Goal: Task Accomplishment & Management: Use online tool/utility

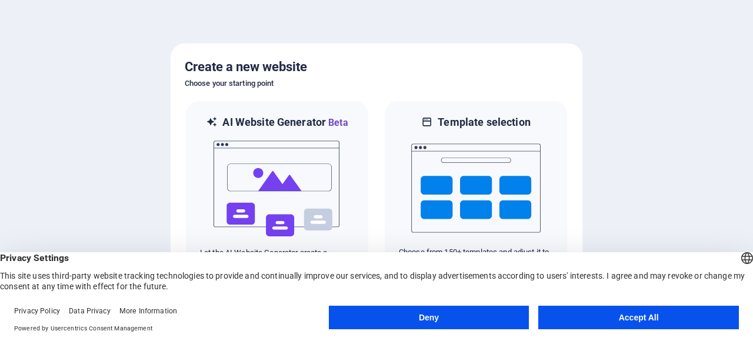
click at [587, 315] on button "Accept All" at bounding box center [638, 318] width 201 height 24
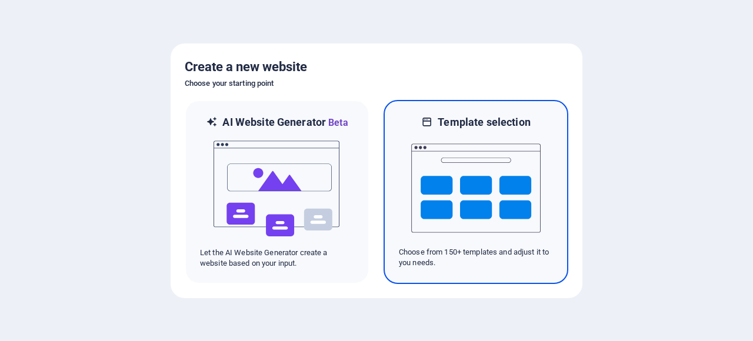
click at [432, 169] on img at bounding box center [475, 188] width 129 height 118
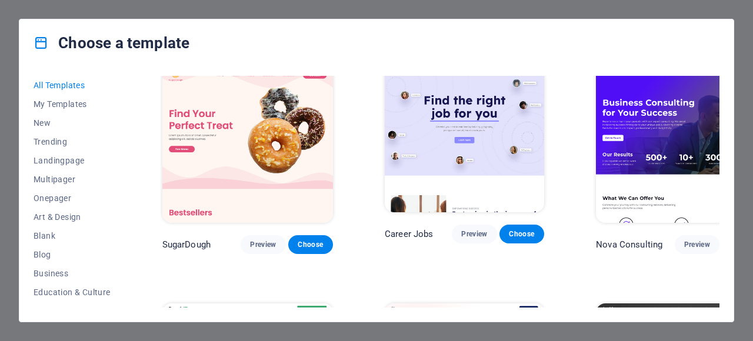
scroll to position [16, 0]
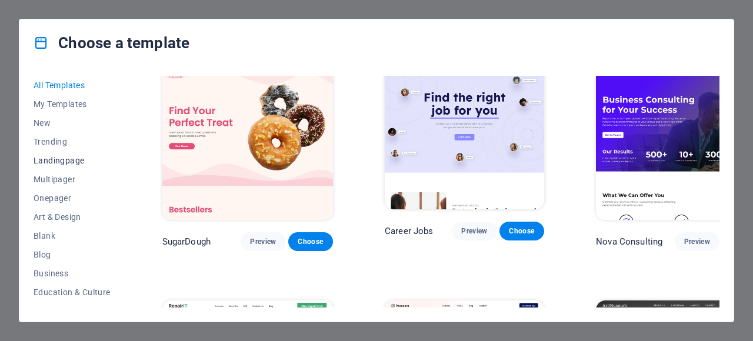
click at [59, 163] on span "Landingpage" at bounding box center [72, 160] width 77 height 9
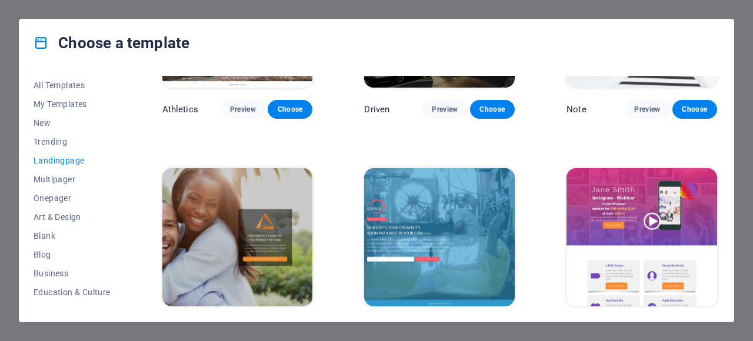
scroll to position [1114, 0]
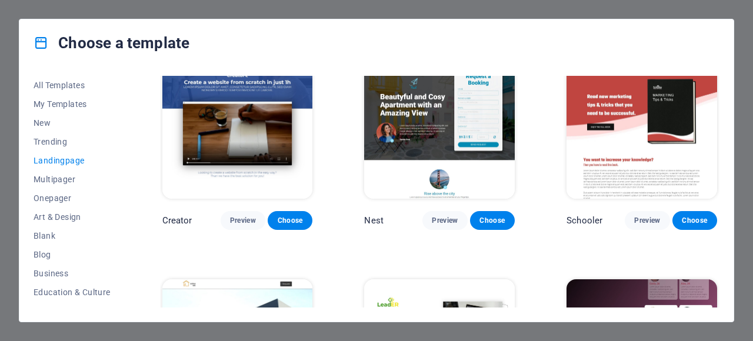
click at [6, 144] on div "Choose a template All Templates My Templates New Trending Landingpage Multipage…" at bounding box center [376, 170] width 753 height 341
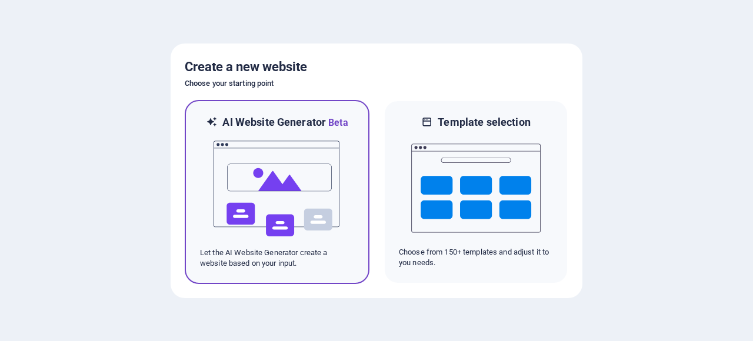
click at [289, 171] on img at bounding box center [276, 189] width 129 height 118
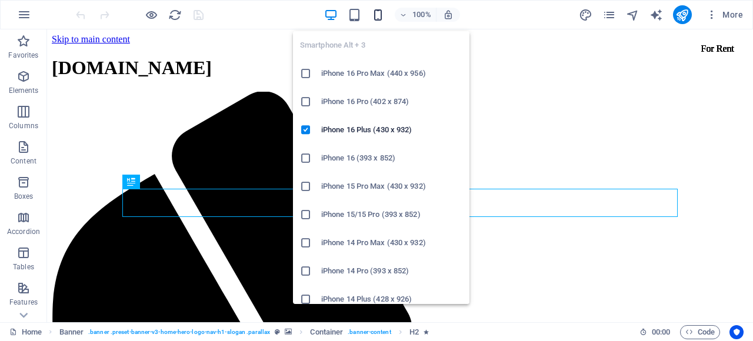
click at [375, 14] on icon "button" at bounding box center [378, 15] width 14 height 14
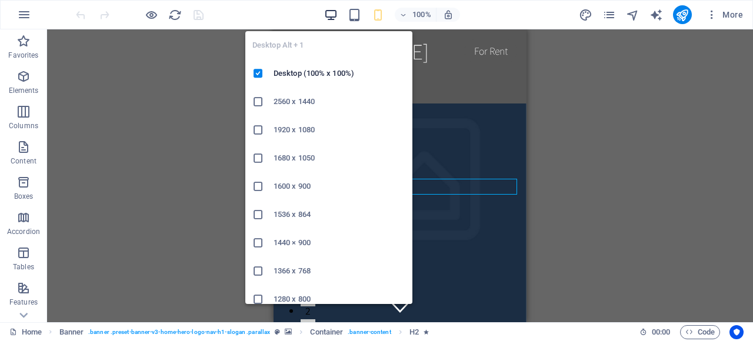
click at [331, 15] on icon "button" at bounding box center [331, 15] width 14 height 14
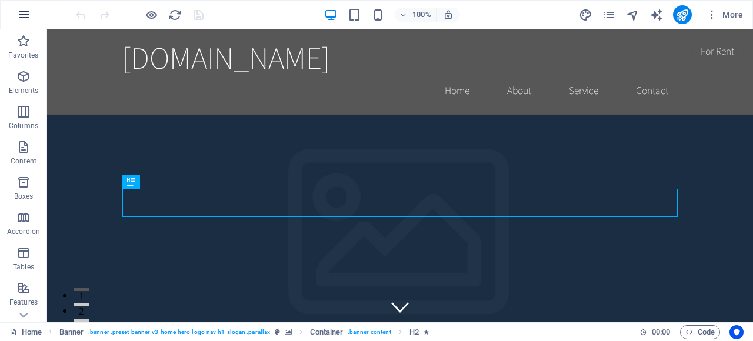
click at [30, 14] on icon "button" at bounding box center [24, 15] width 14 height 14
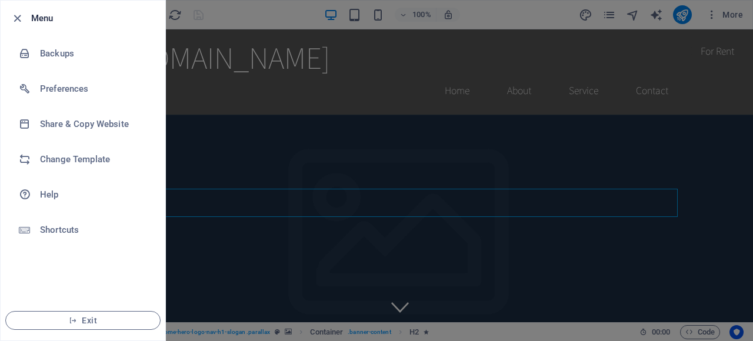
click at [300, 126] on div at bounding box center [376, 170] width 753 height 341
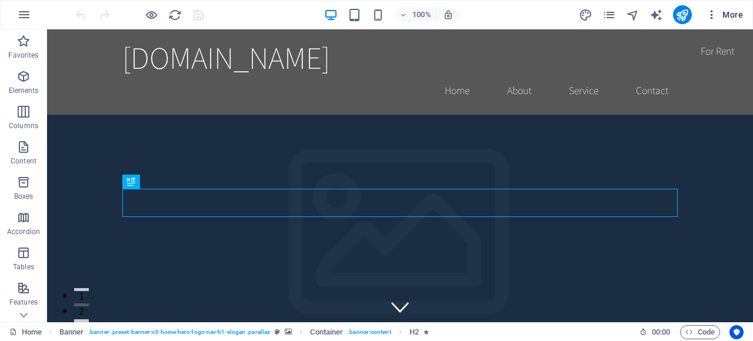
click at [711, 15] on icon "button" at bounding box center [712, 15] width 12 height 12
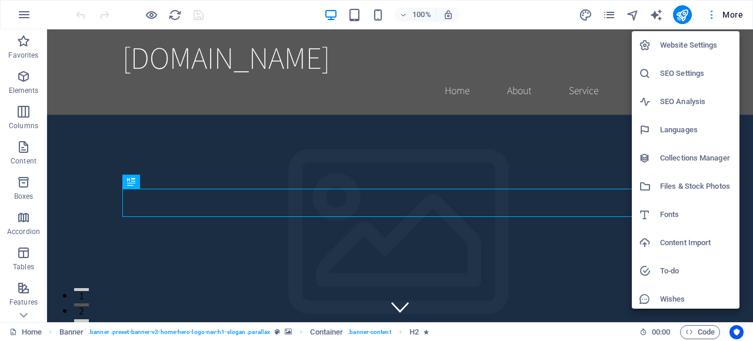
click at [711, 15] on div at bounding box center [376, 170] width 753 height 341
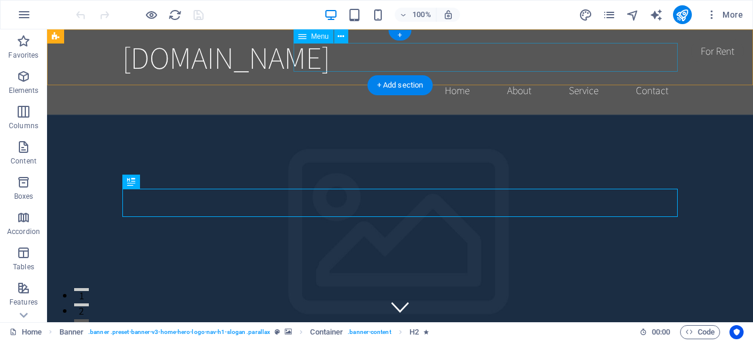
click at [514, 76] on nav "Home About Service Contact" at bounding box center [399, 90] width 555 height 29
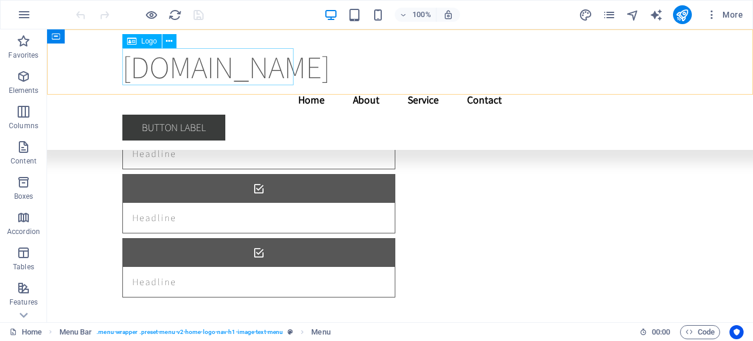
scroll to position [4605, 0]
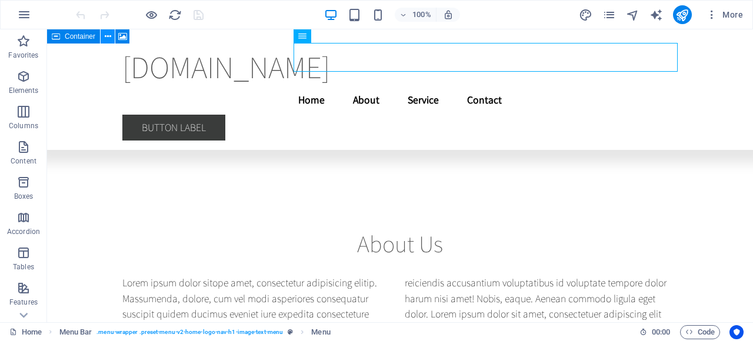
click at [106, 36] on icon at bounding box center [108, 37] width 6 height 12
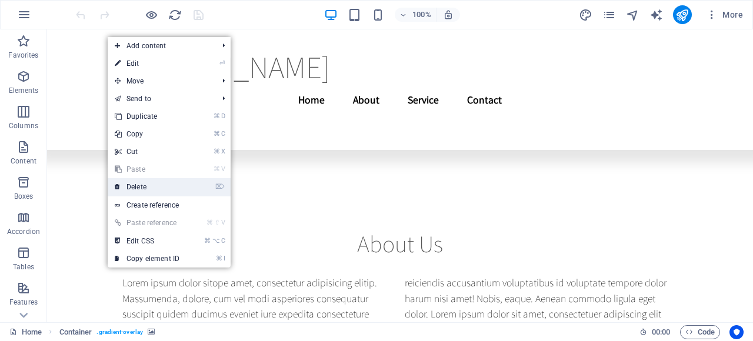
click at [137, 189] on link "⌦ Delete" at bounding box center [147, 187] width 79 height 18
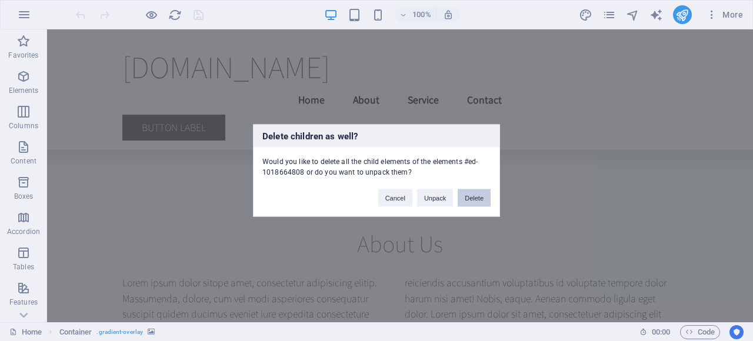
click at [467, 194] on button "Delete" at bounding box center [474, 198] width 33 height 18
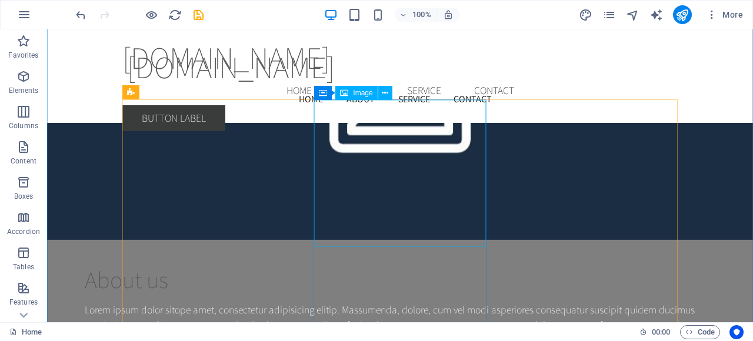
scroll to position [4337, 0]
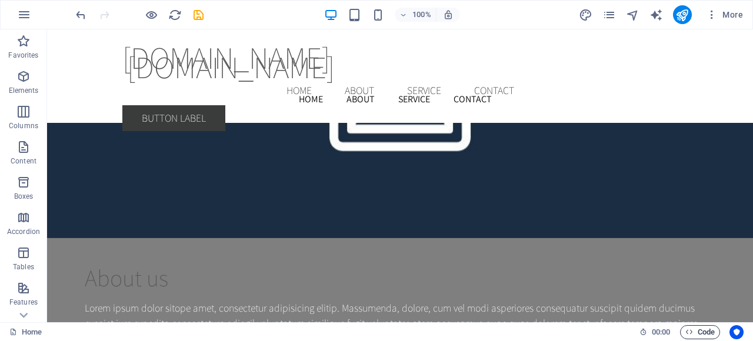
click at [703, 328] on span "Code" at bounding box center [699, 332] width 29 height 14
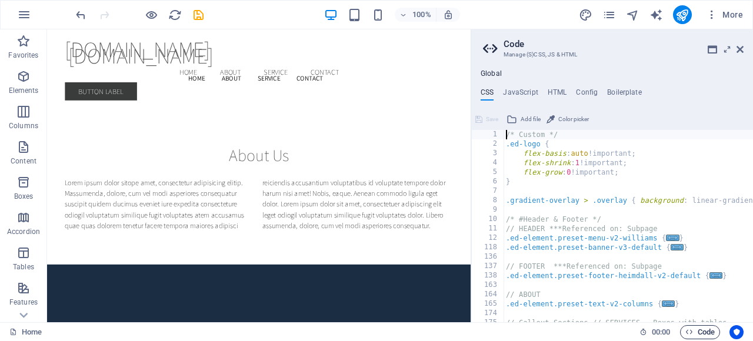
scroll to position [4697, 0]
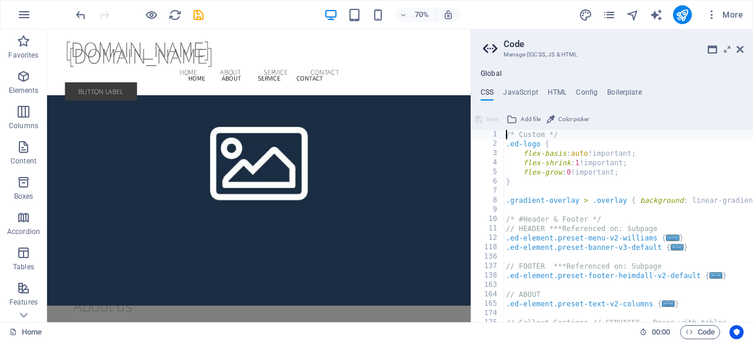
type textarea "} }"
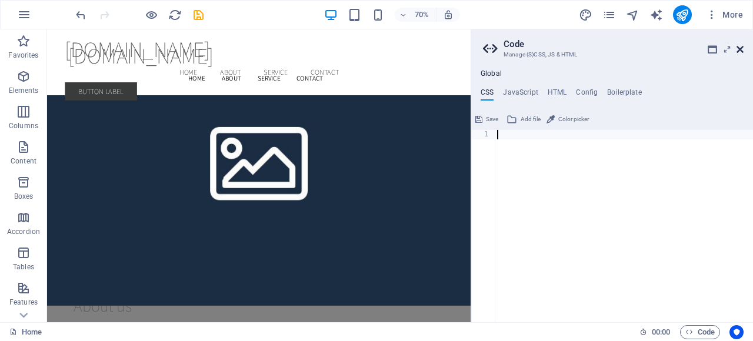
click at [741, 49] on icon at bounding box center [740, 49] width 7 height 9
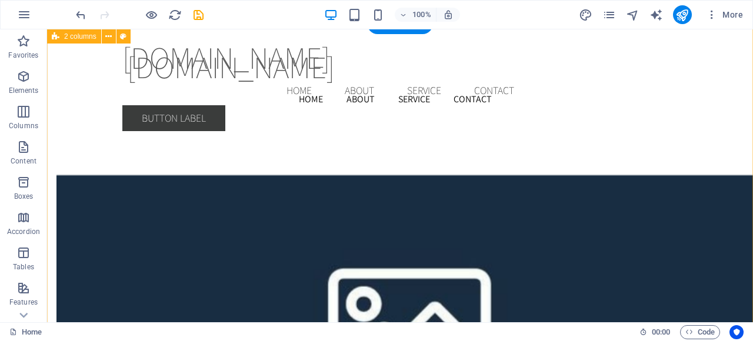
scroll to position [1426, 0]
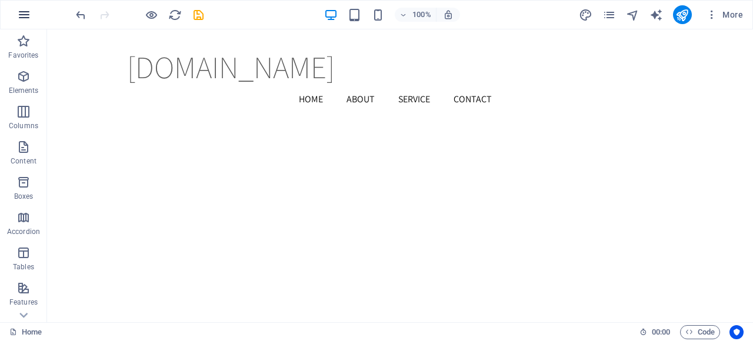
click at [24, 15] on icon "button" at bounding box center [24, 15] width 14 height 14
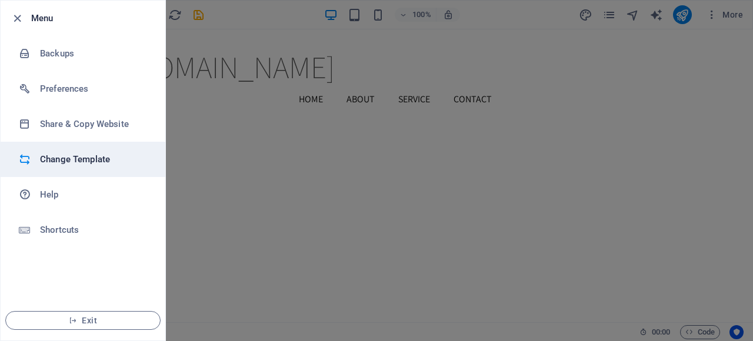
click at [75, 152] on li "Change Template" at bounding box center [83, 159] width 165 height 35
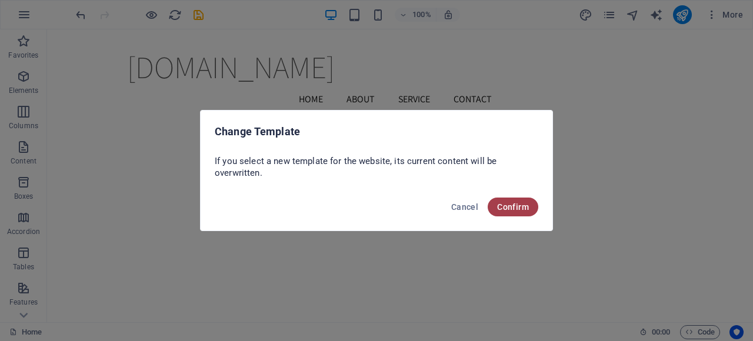
click at [524, 202] on span "Confirm" at bounding box center [513, 206] width 32 height 9
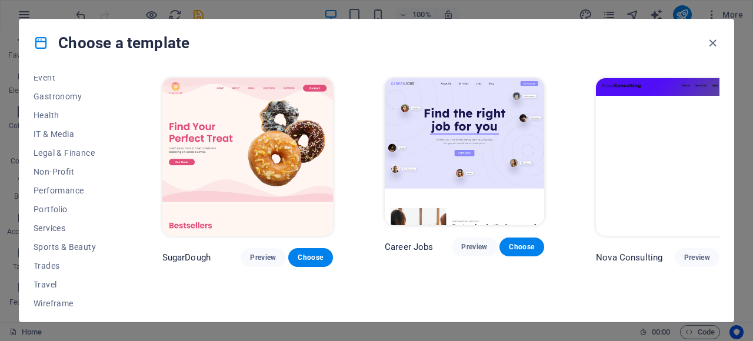
scroll to position [237, 0]
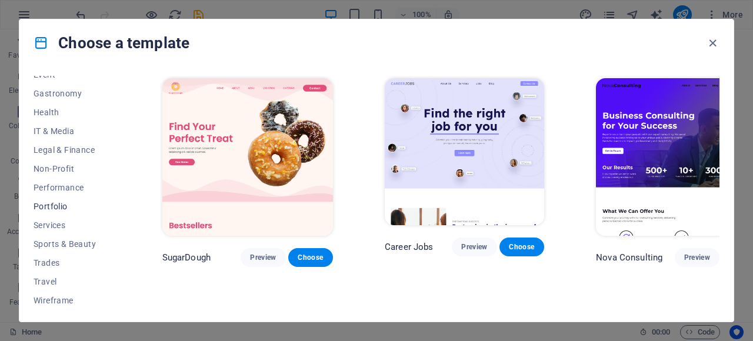
click at [68, 204] on span "Portfolio" at bounding box center [72, 206] width 77 height 9
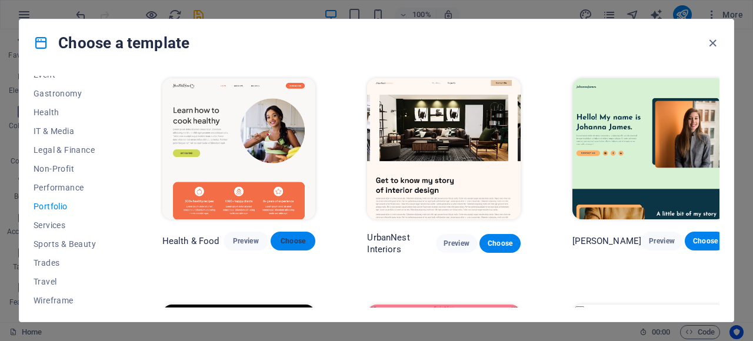
click at [285, 240] on span "Choose" at bounding box center [293, 241] width 26 height 9
checkbox input "false"
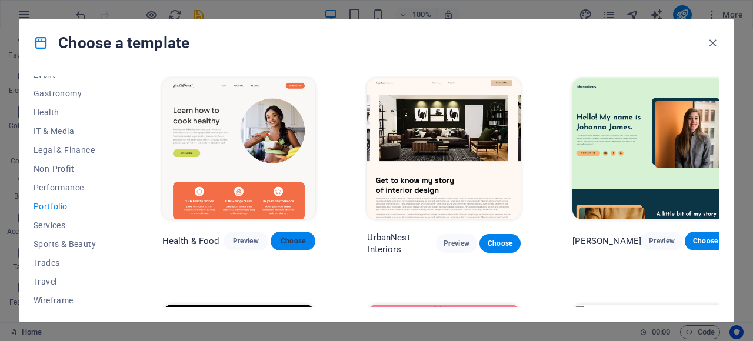
checkbox input "false"
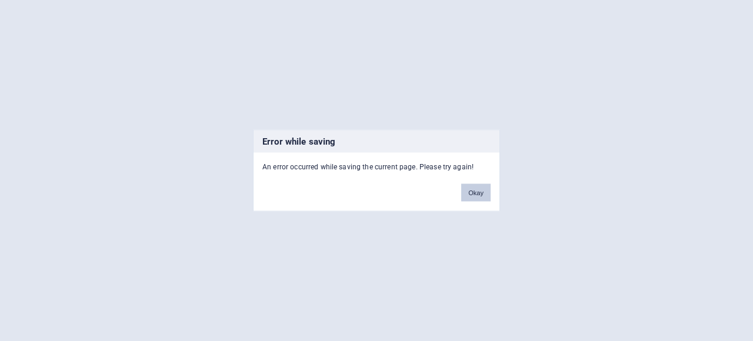
click at [475, 192] on button "Okay" at bounding box center [475, 193] width 29 height 18
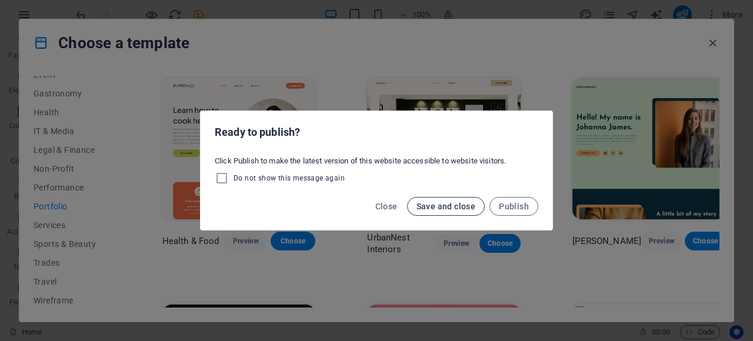
click at [444, 206] on span "Save and close" at bounding box center [446, 206] width 59 height 9
checkbox input "false"
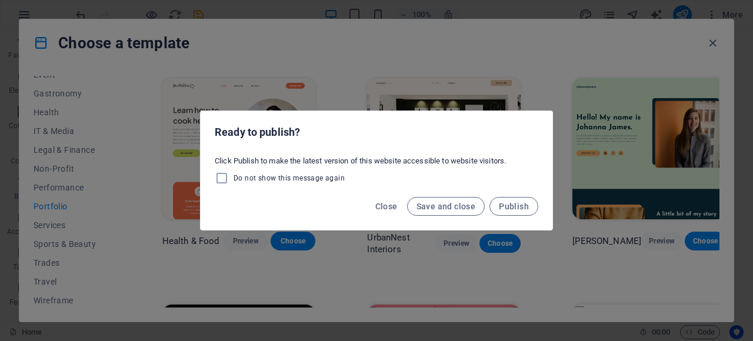
checkbox input "false"
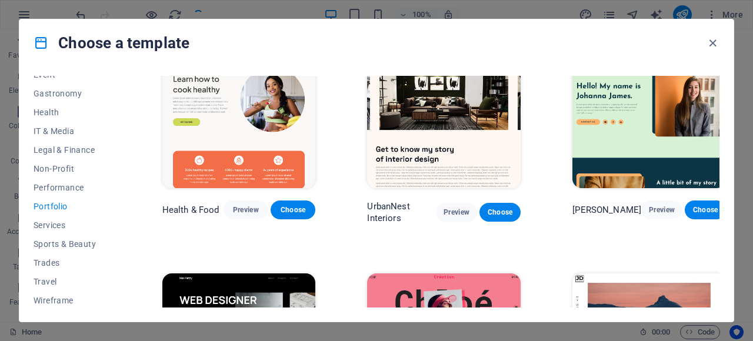
scroll to position [34, 0]
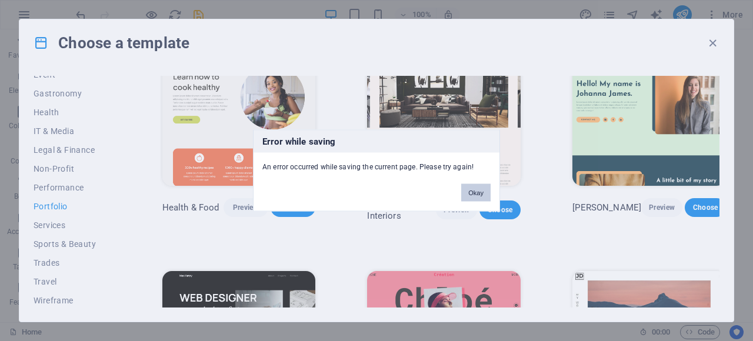
click at [468, 195] on button "Okay" at bounding box center [475, 193] width 29 height 18
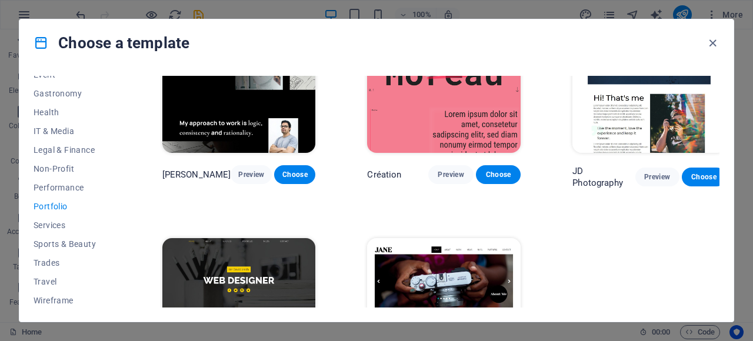
scroll to position [384, 0]
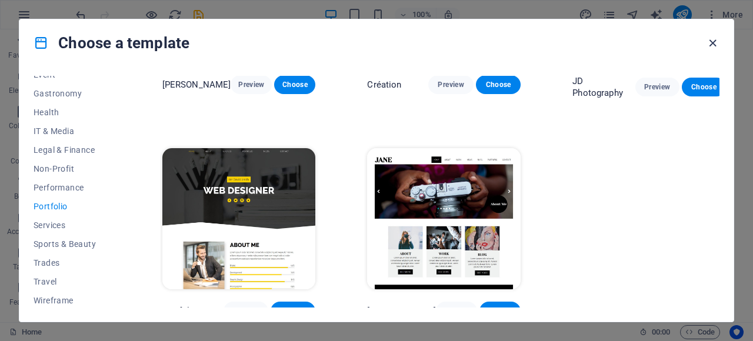
click at [707, 41] on icon "button" at bounding box center [713, 43] width 14 height 14
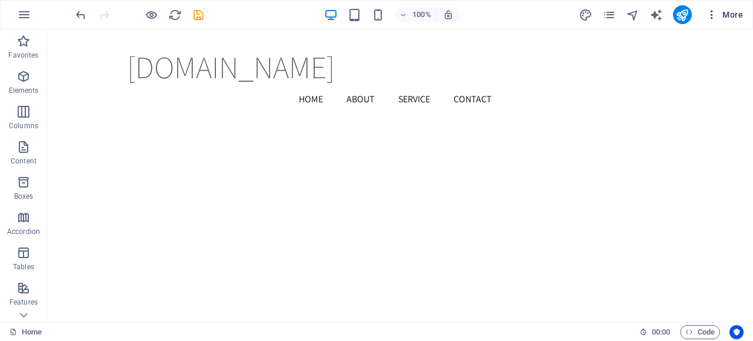
click at [711, 16] on icon "button" at bounding box center [712, 15] width 12 height 12
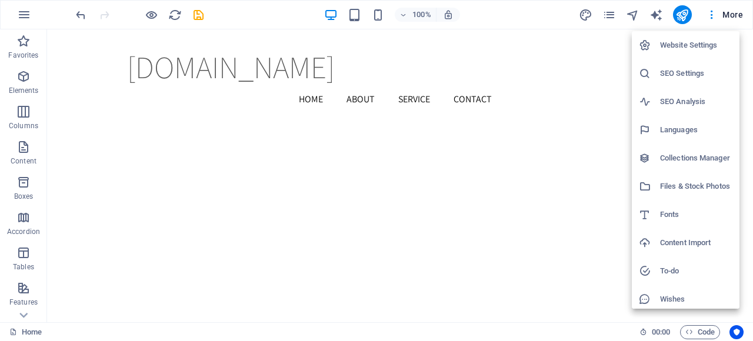
click at [297, 209] on div at bounding box center [376, 170] width 753 height 341
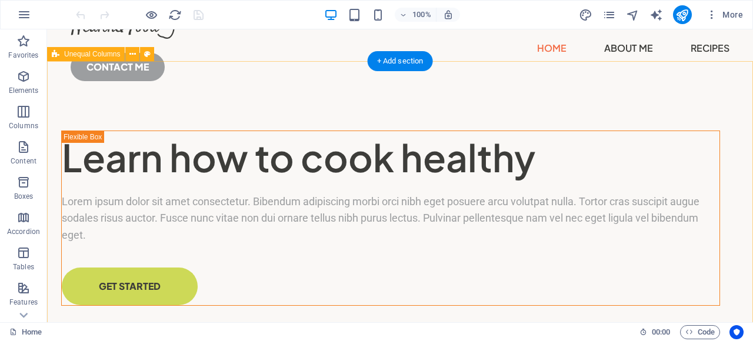
scroll to position [39, 0]
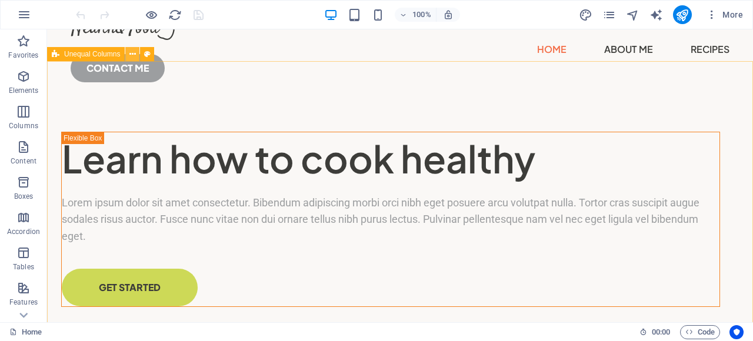
click at [132, 52] on icon at bounding box center [132, 54] width 6 height 12
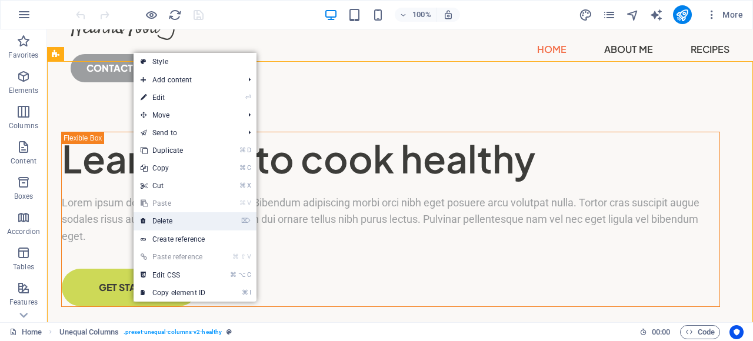
click at [159, 220] on link "⌦ Delete" at bounding box center [173, 221] width 79 height 18
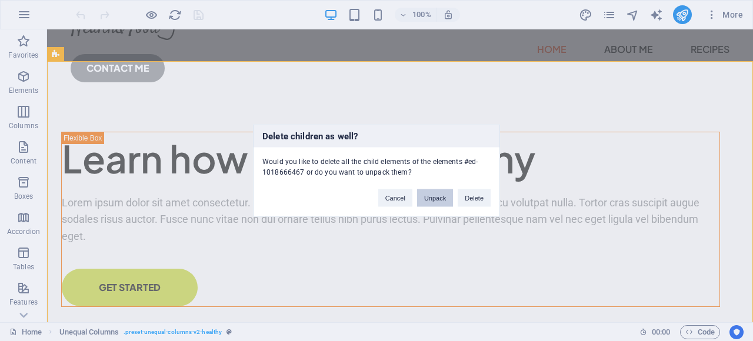
click at [441, 199] on button "Unpack" at bounding box center [435, 198] width 36 height 18
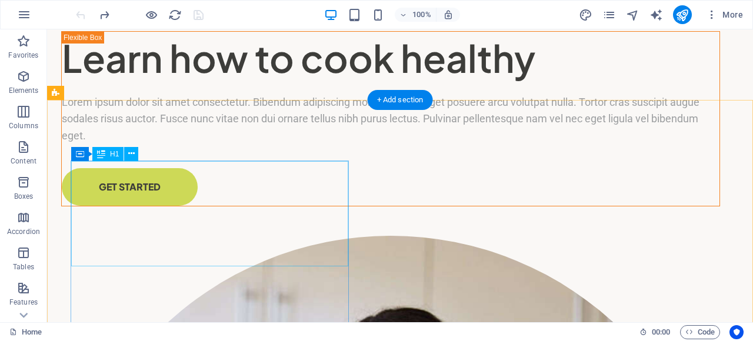
scroll to position [0, 0]
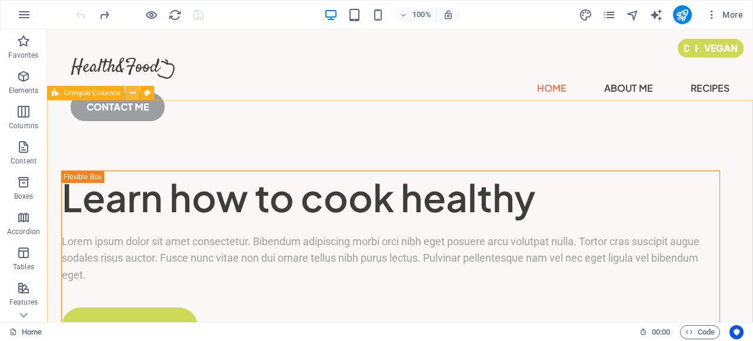
click at [131, 96] on icon at bounding box center [132, 93] width 6 height 12
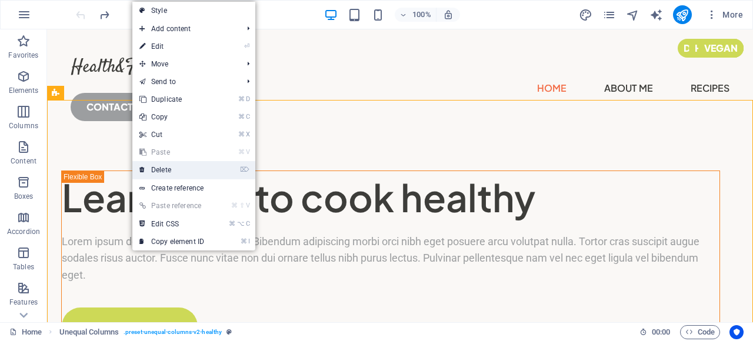
click at [155, 167] on link "⌦ Delete" at bounding box center [171, 170] width 79 height 18
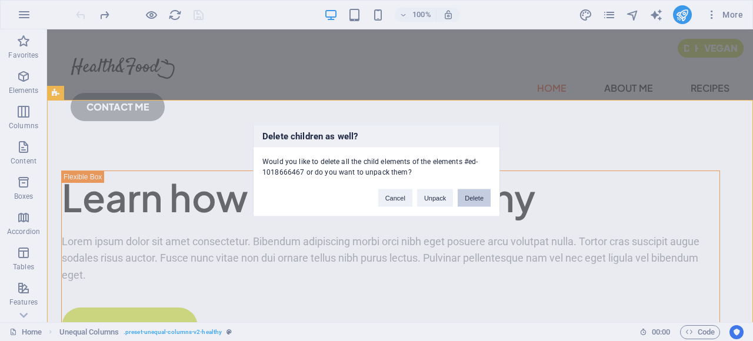
click at [479, 198] on button "Delete" at bounding box center [474, 198] width 33 height 18
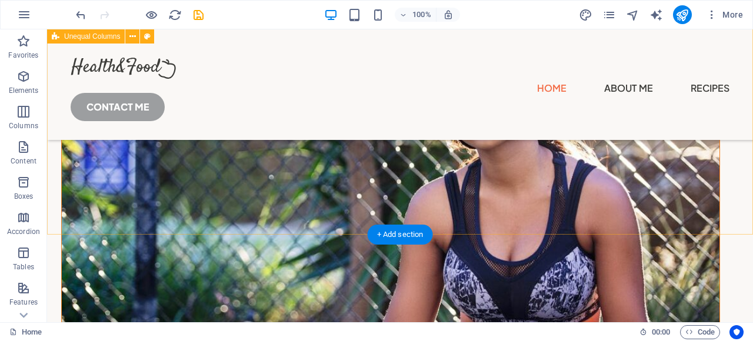
scroll to position [873, 0]
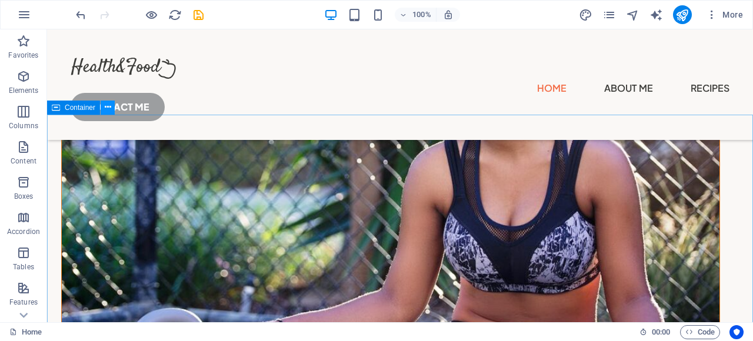
click at [105, 108] on icon at bounding box center [108, 107] width 6 height 12
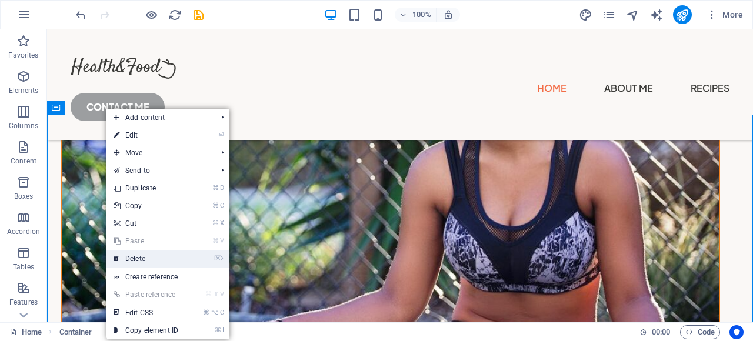
click at [148, 257] on link "⌦ Delete" at bounding box center [145, 259] width 79 height 18
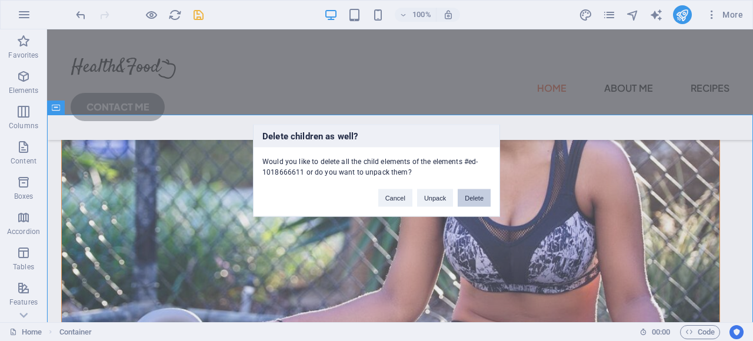
click at [475, 197] on button "Delete" at bounding box center [474, 198] width 33 height 18
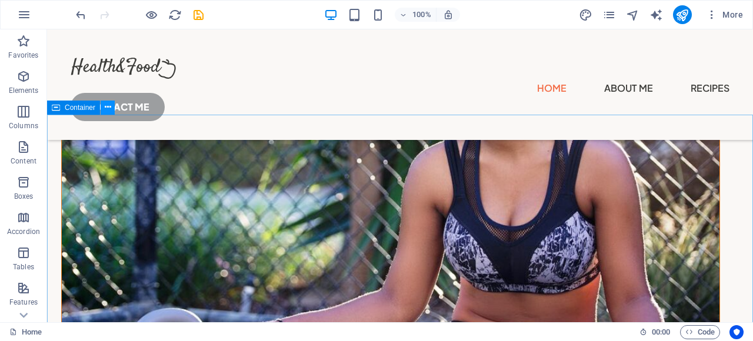
click at [105, 110] on icon at bounding box center [108, 107] width 6 height 12
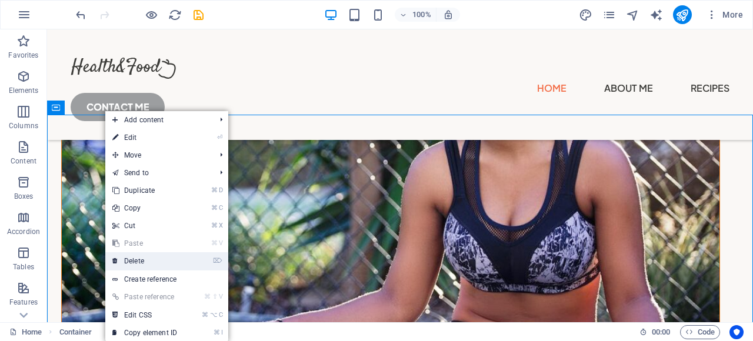
click at [134, 270] on li "⌦ Delete" at bounding box center [166, 261] width 123 height 18
click at [135, 264] on link "⌦ Delete" at bounding box center [144, 261] width 79 height 18
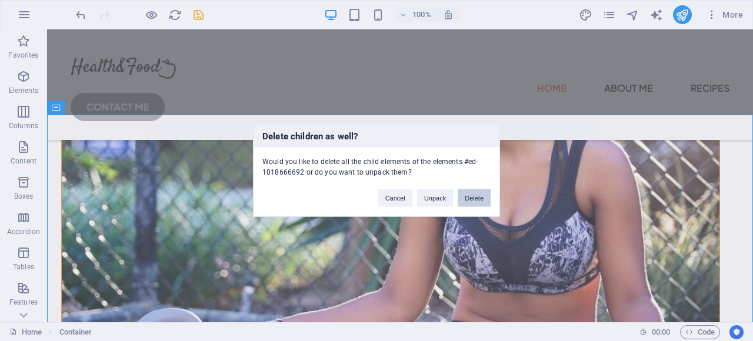
drag, startPoint x: 473, startPoint y: 196, endPoint x: 426, endPoint y: 166, distance: 55.8
click at [473, 196] on button "Delete" at bounding box center [474, 198] width 33 height 18
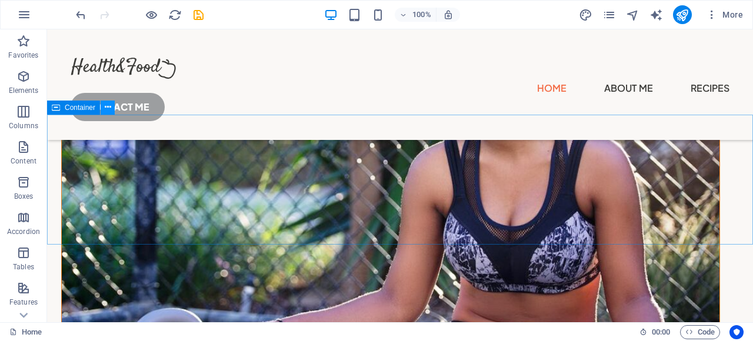
click at [106, 109] on icon at bounding box center [108, 107] width 6 height 12
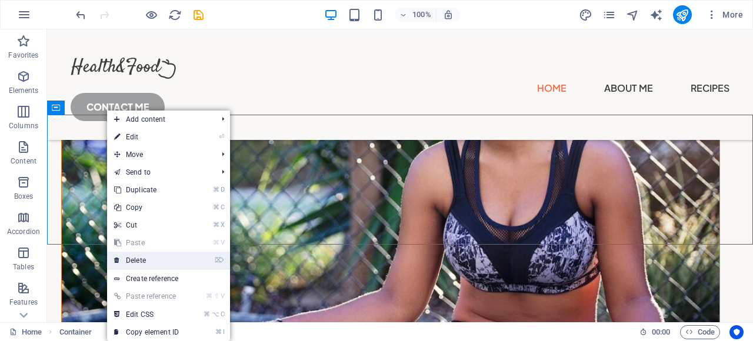
click at [164, 259] on link "⌦ Delete" at bounding box center [146, 261] width 79 height 18
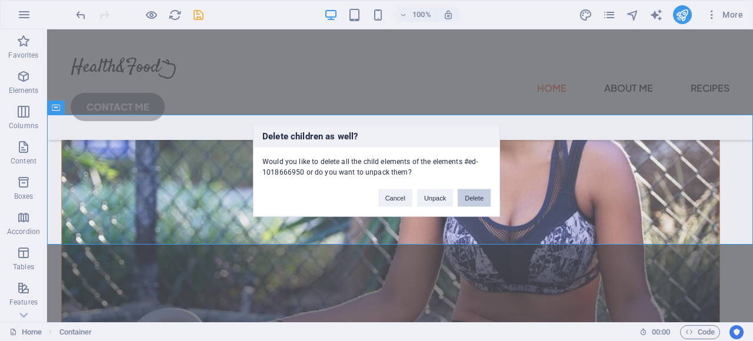
click at [475, 195] on button "Delete" at bounding box center [474, 198] width 33 height 18
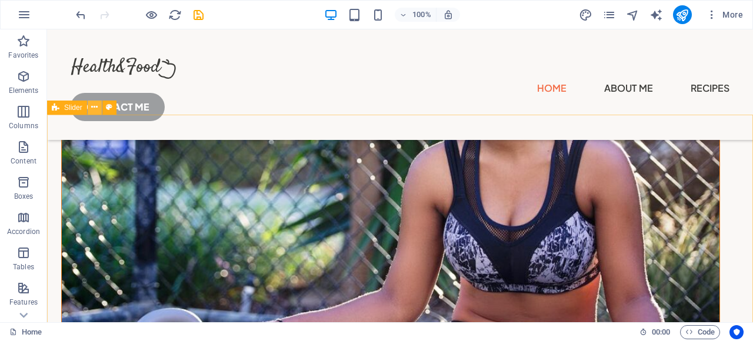
click at [96, 108] on icon at bounding box center [94, 107] width 6 height 12
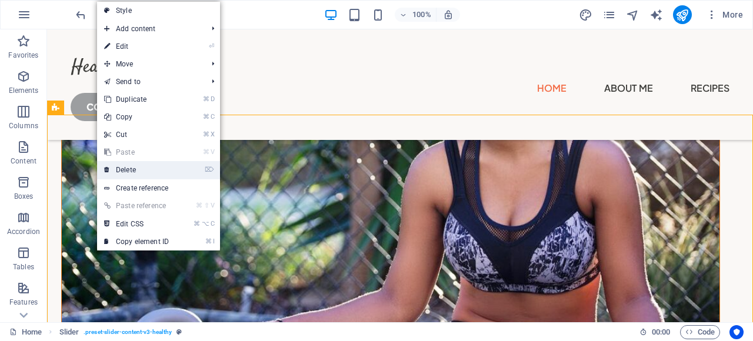
click at [119, 170] on link "⌦ Delete" at bounding box center [136, 170] width 79 height 18
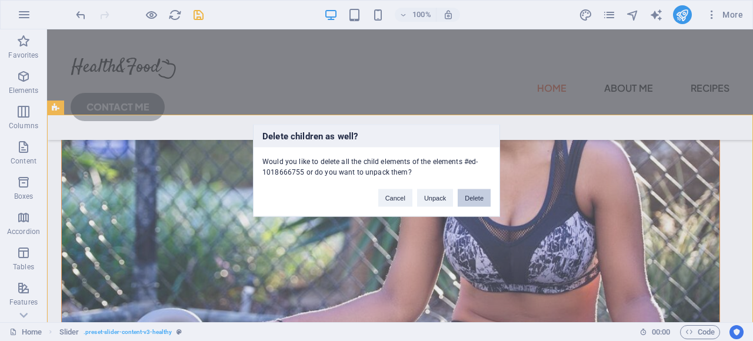
click at [468, 195] on button "Delete" at bounding box center [474, 198] width 33 height 18
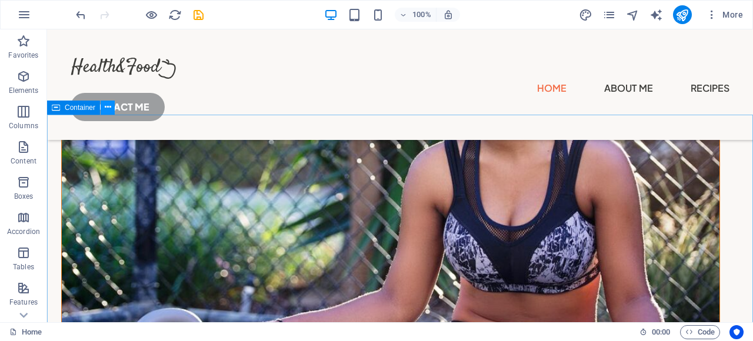
click at [112, 108] on button at bounding box center [108, 108] width 14 height 14
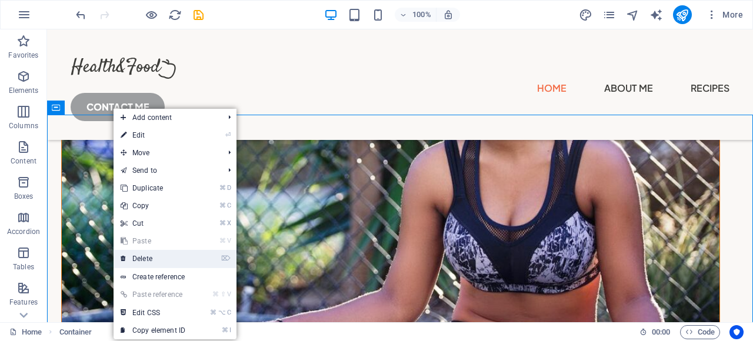
click at [132, 262] on link "⌦ Delete" at bounding box center [153, 259] width 79 height 18
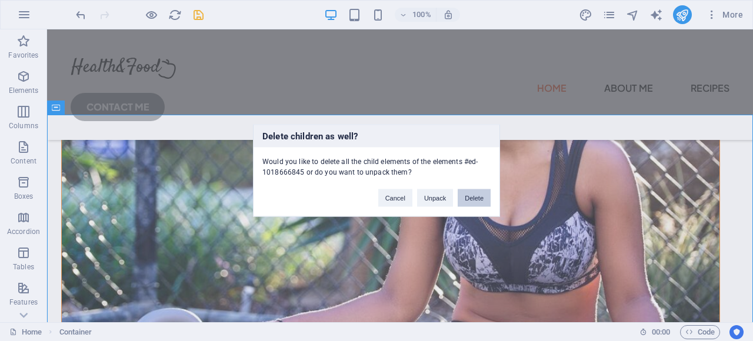
click at [475, 192] on button "Delete" at bounding box center [474, 198] width 33 height 18
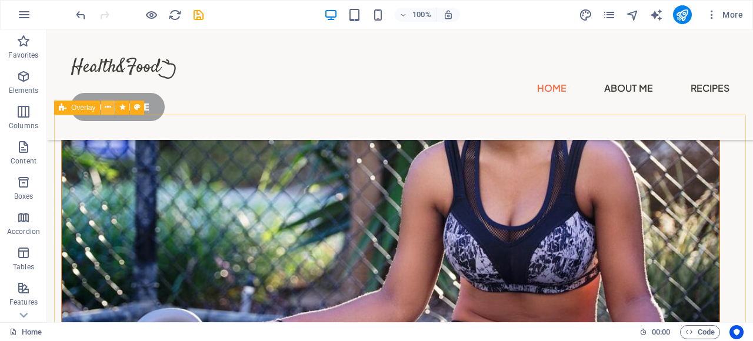
click at [111, 108] on button at bounding box center [108, 108] width 14 height 14
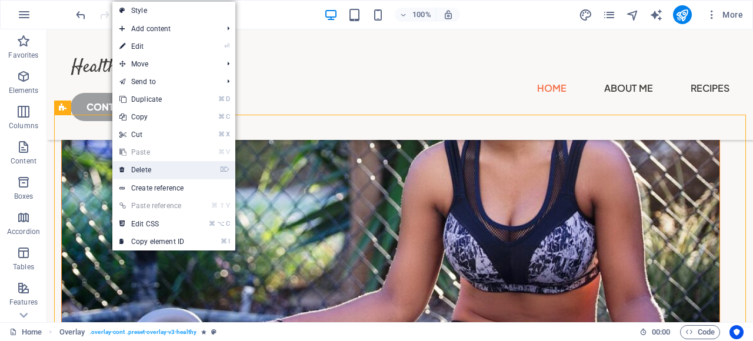
click at [138, 171] on link "⌦ Delete" at bounding box center [151, 170] width 79 height 18
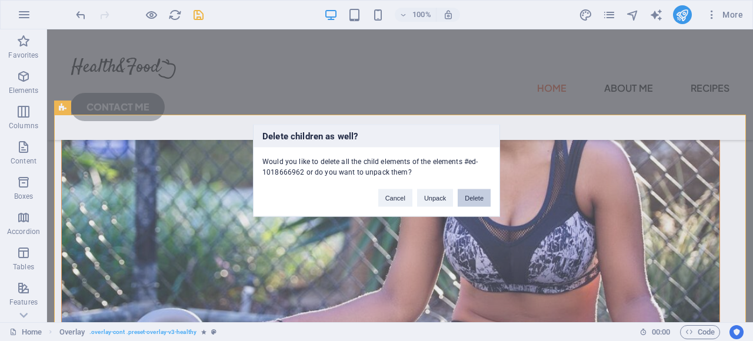
drag, startPoint x: 478, startPoint y: 198, endPoint x: 431, endPoint y: 168, distance: 55.8
click at [478, 198] on button "Delete" at bounding box center [474, 198] width 33 height 18
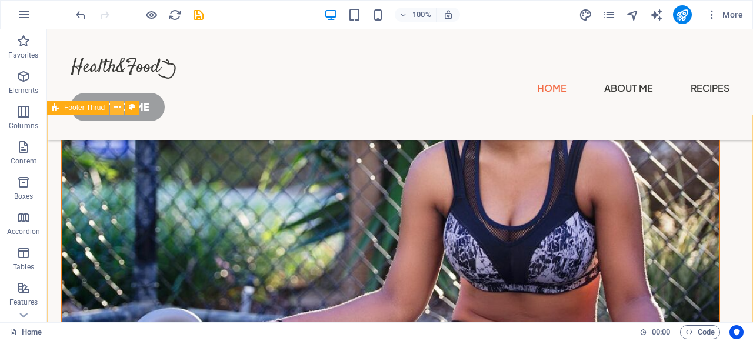
click at [114, 106] on button at bounding box center [117, 108] width 14 height 14
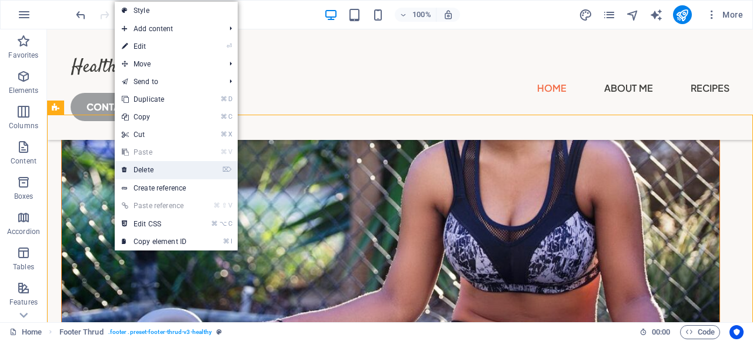
click at [151, 175] on link "⌦ Delete" at bounding box center [154, 170] width 79 height 18
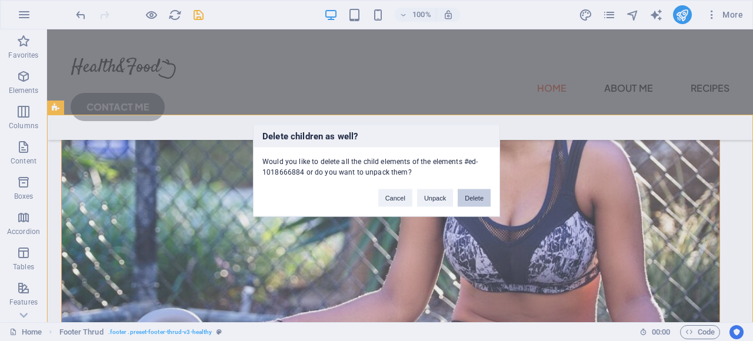
click at [482, 196] on button "Delete" at bounding box center [474, 198] width 33 height 18
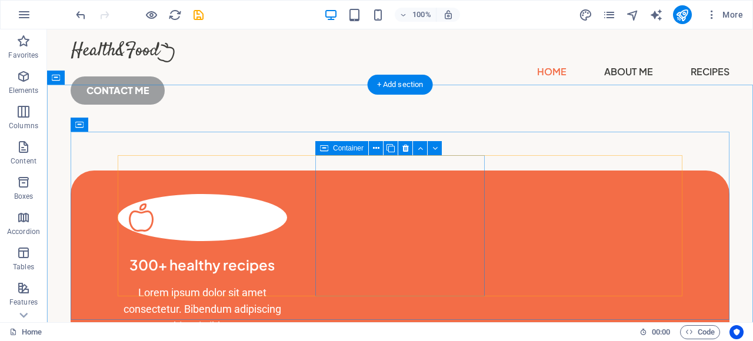
scroll to position [15, 0]
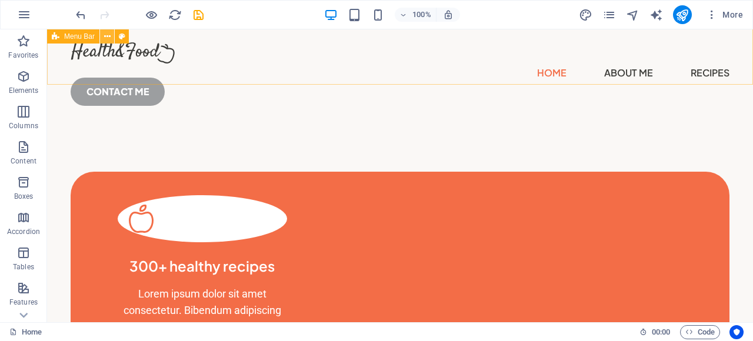
click at [108, 37] on icon at bounding box center [107, 37] width 6 height 12
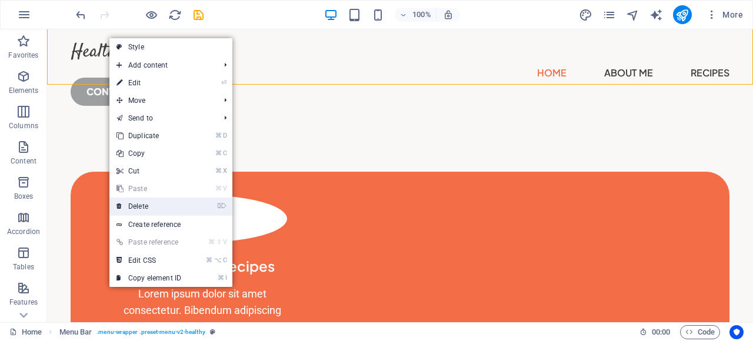
click at [144, 206] on link "⌦ Delete" at bounding box center [148, 207] width 79 height 18
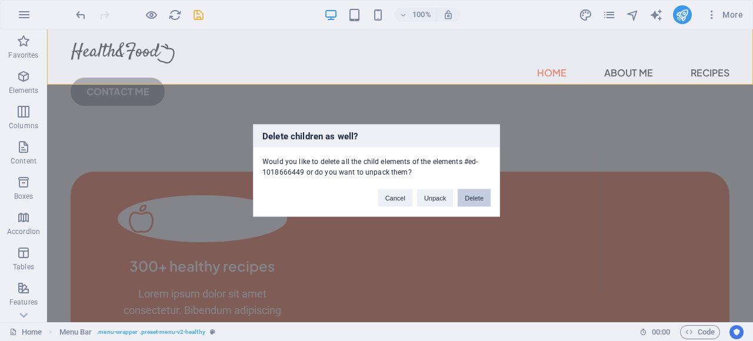
click at [479, 193] on button "Delete" at bounding box center [474, 198] width 33 height 18
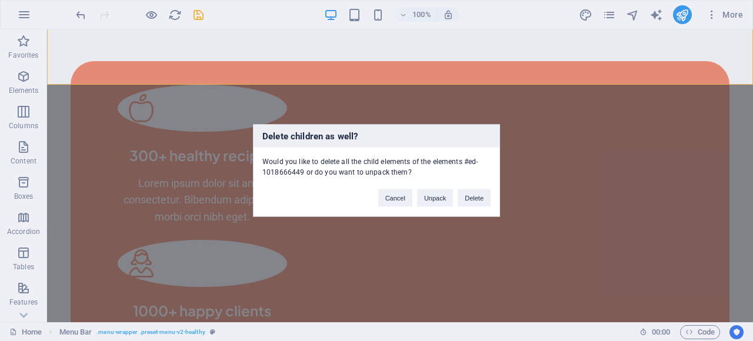
scroll to position [0, 0]
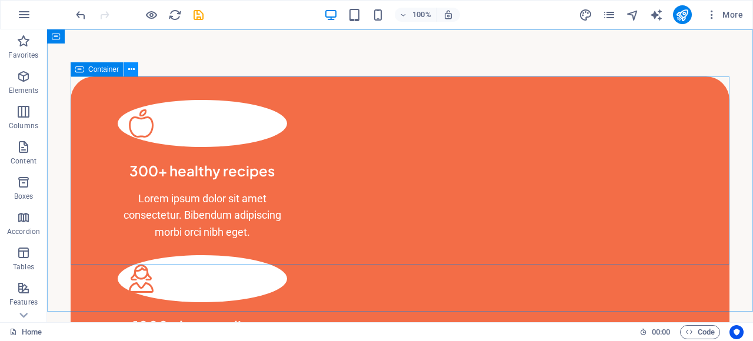
click at [131, 68] on icon at bounding box center [131, 70] width 6 height 12
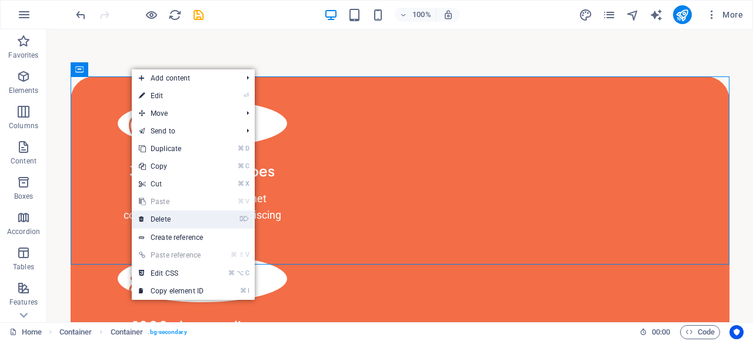
click at [158, 216] on link "⌦ Delete" at bounding box center [171, 220] width 79 height 18
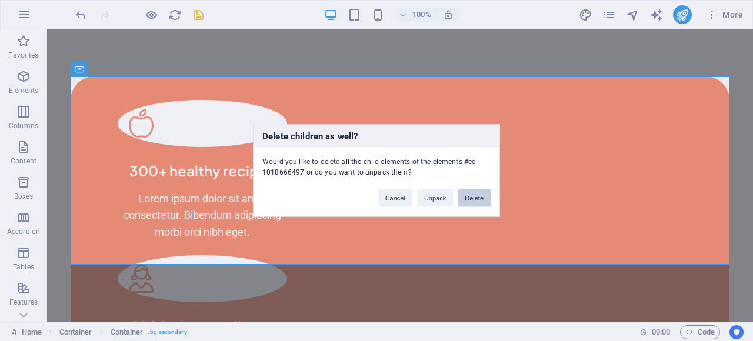
drag, startPoint x: 480, startPoint y: 197, endPoint x: 432, endPoint y: 168, distance: 56.0
click at [480, 197] on button "Delete" at bounding box center [474, 198] width 33 height 18
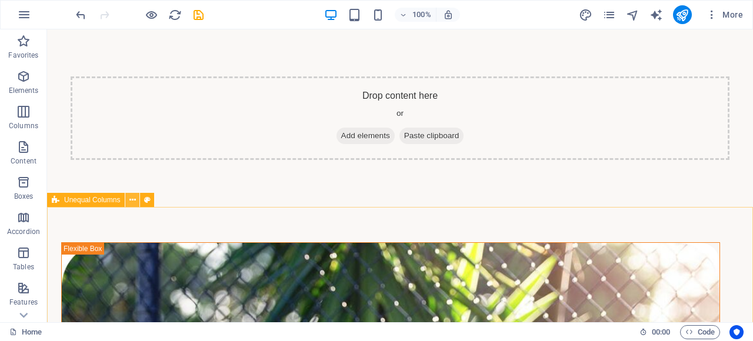
click at [128, 199] on button at bounding box center [132, 200] width 14 height 14
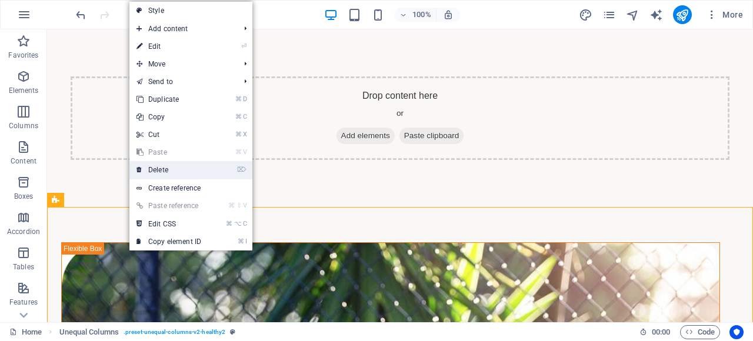
click at [157, 172] on link "⌦ Delete" at bounding box center [168, 170] width 79 height 18
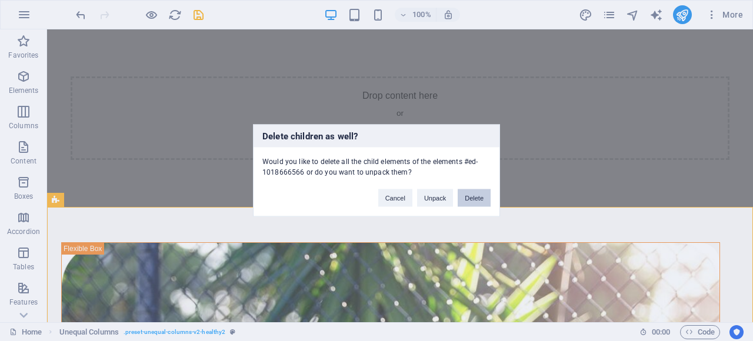
click at [472, 196] on button "Delete" at bounding box center [474, 198] width 33 height 18
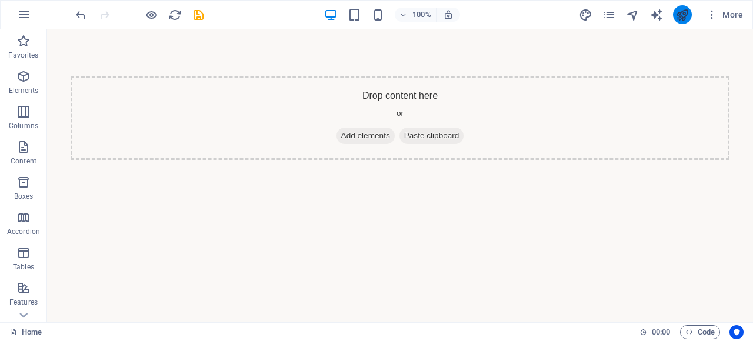
click at [677, 15] on icon "publish" at bounding box center [682, 15] width 14 height 14
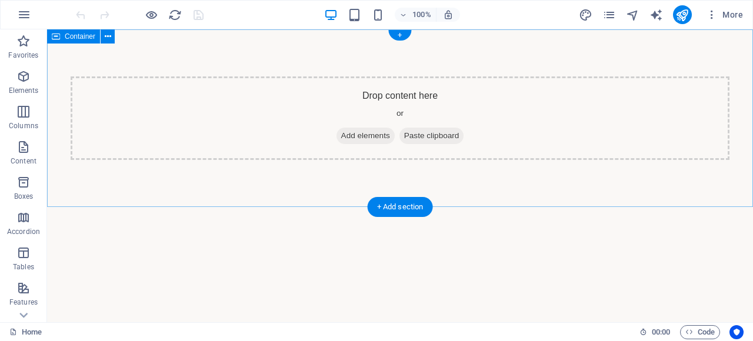
click at [354, 137] on span "Add elements" at bounding box center [366, 136] width 58 height 16
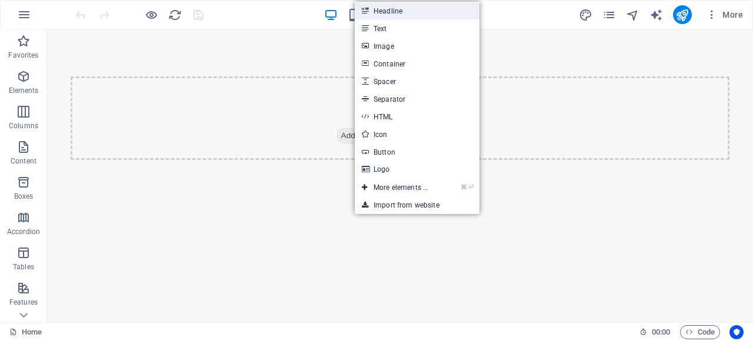
click at [388, 9] on link "Headline" at bounding box center [417, 11] width 125 height 18
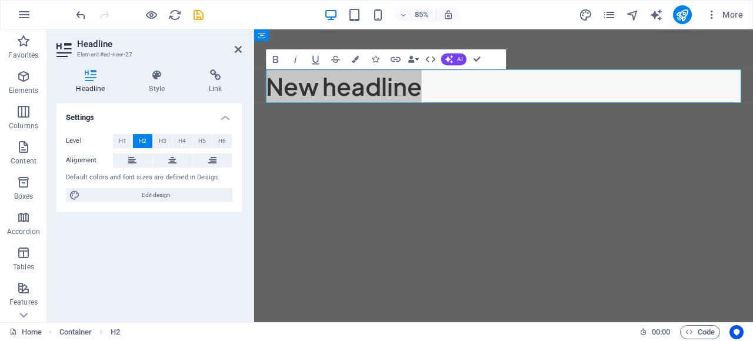
click at [188, 247] on div "Settings Level H1 H2 H3 H4 H5 H6 Alignment Default colors and font sizes are de…" at bounding box center [148, 208] width 185 height 209
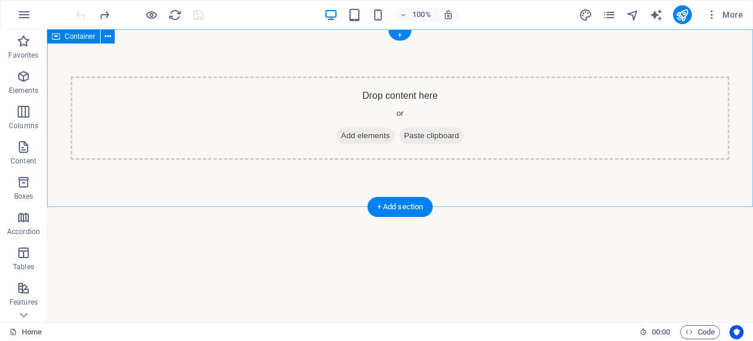
click at [344, 139] on span "Add elements" at bounding box center [366, 136] width 58 height 16
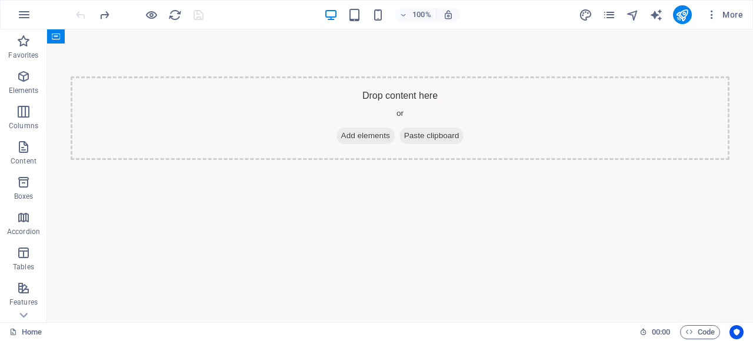
click at [175, 207] on html "Skip to main content Drop content here or Add elements Paste clipboard" at bounding box center [400, 118] width 706 height 178
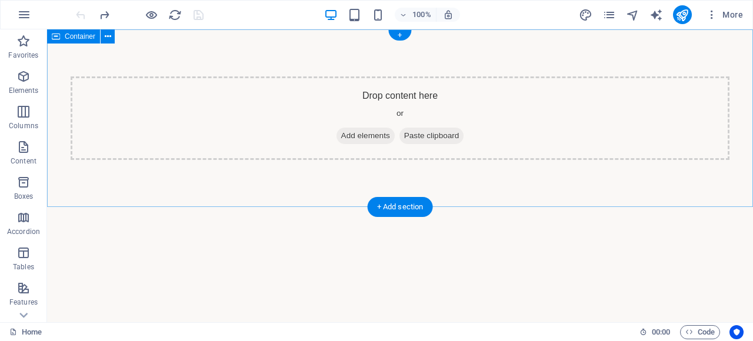
drag, startPoint x: 70, startPoint y: 111, endPoint x: 335, endPoint y: 116, distance: 264.8
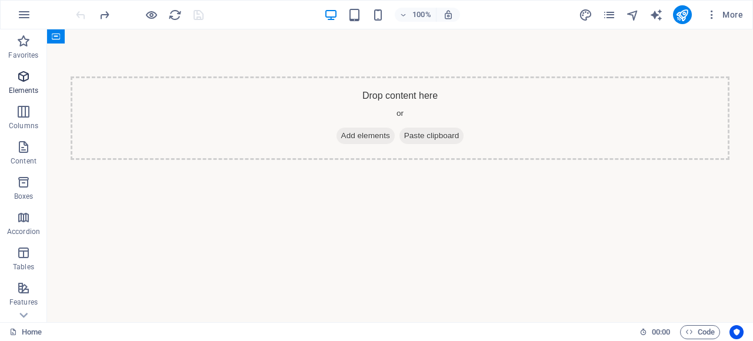
click at [16, 79] on icon "button" at bounding box center [23, 76] width 14 height 14
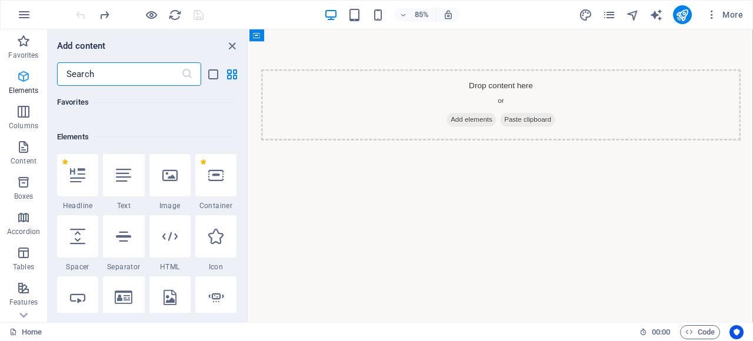
scroll to position [125, 0]
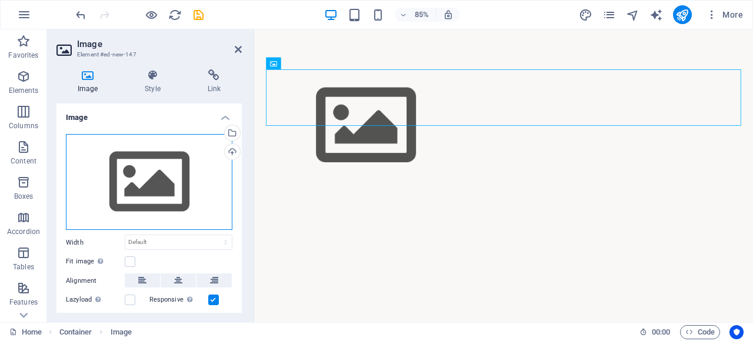
click at [151, 184] on div "Drag files here, click to choose files or select files from Files or our free s…" at bounding box center [149, 182] width 166 height 96
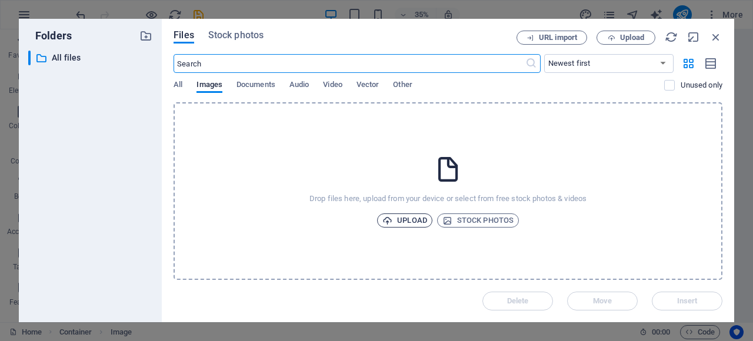
click at [397, 221] on span "Upload" at bounding box center [404, 221] width 45 height 14
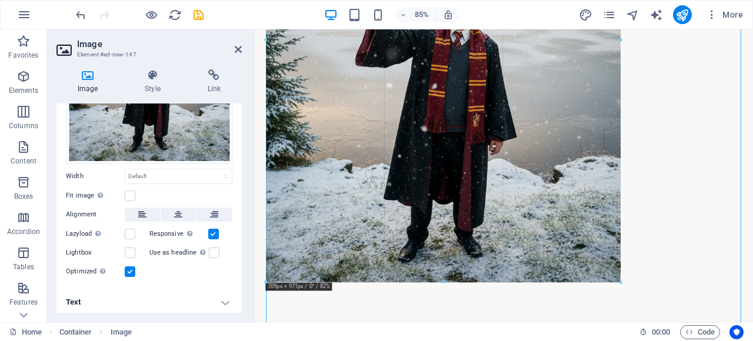
scroll to position [317, 0]
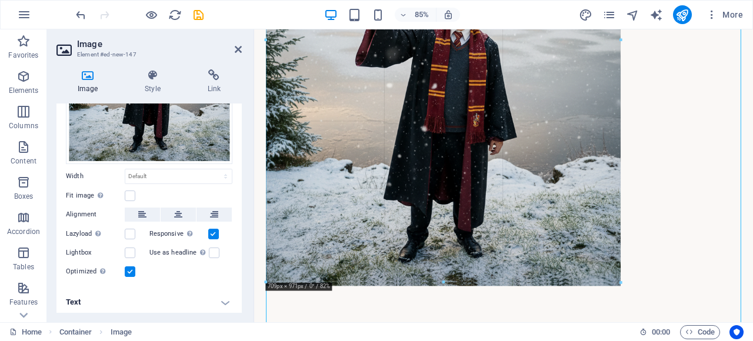
drag, startPoint x: 266, startPoint y: 281, endPoint x: 471, endPoint y: 81, distance: 286.6
type input "705"
select select "px"
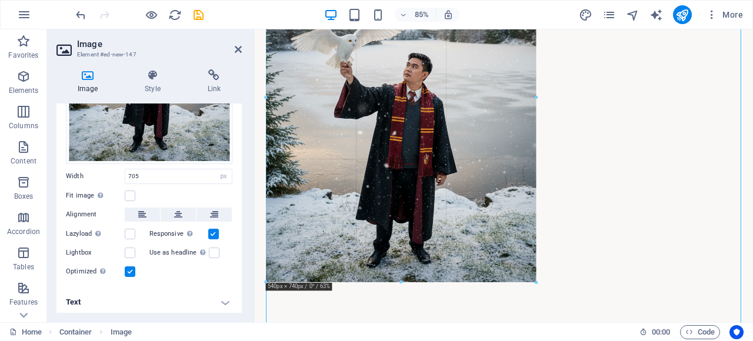
scroll to position [185, 0]
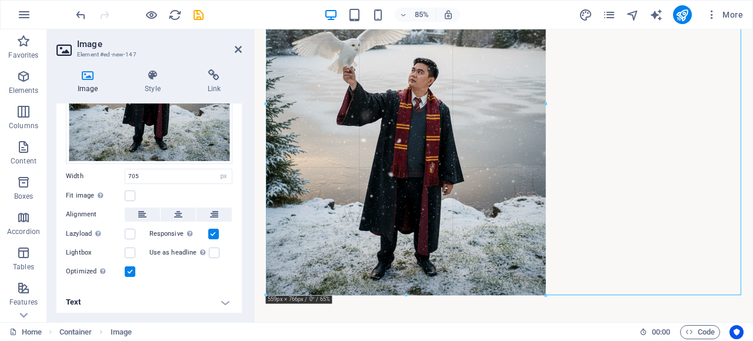
drag, startPoint x: 618, startPoint y: 285, endPoint x: 388, endPoint y: 166, distance: 258.9
type input "559"
drag, startPoint x: 642, startPoint y: 195, endPoint x: 517, endPoint y: 195, distance: 125.3
click at [517, 195] on figure at bounding box center [547, 117] width 559 height 451
click at [169, 208] on button at bounding box center [178, 215] width 35 height 14
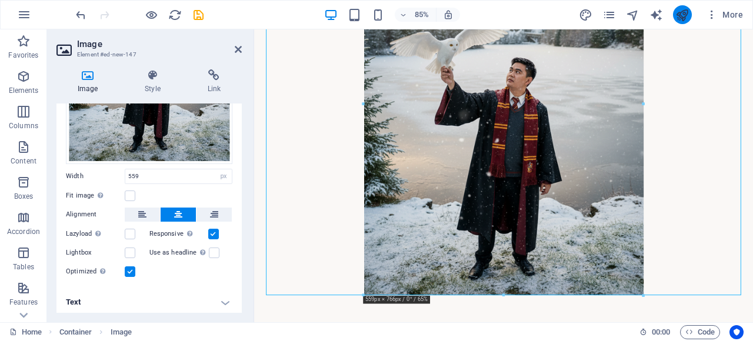
click at [682, 12] on icon "publish" at bounding box center [682, 15] width 14 height 14
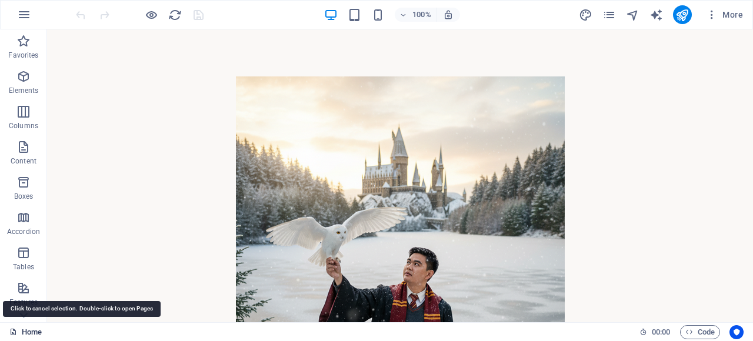
click at [20, 328] on link "Home" at bounding box center [25, 332] width 32 height 14
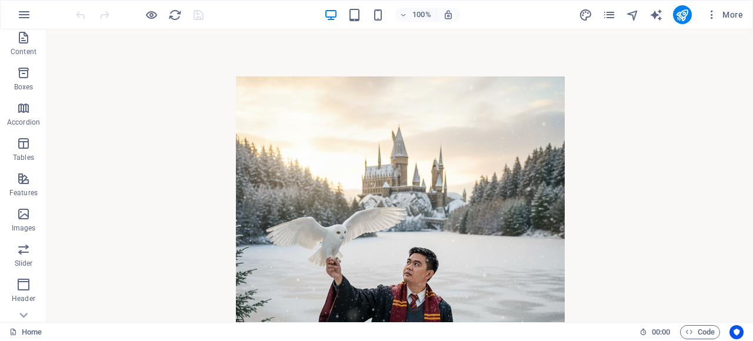
scroll to position [131, 0]
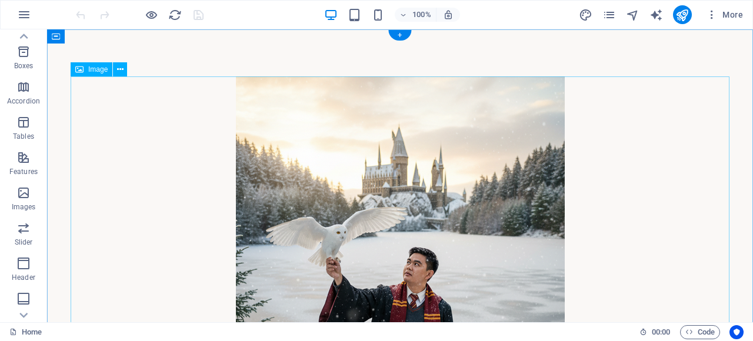
click at [112, 120] on figure at bounding box center [400, 301] width 659 height 451
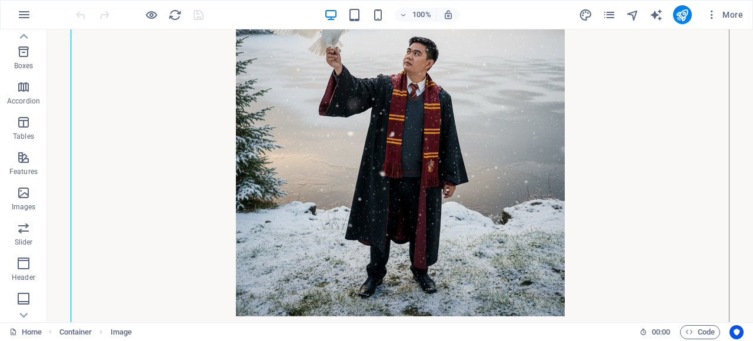
scroll to position [252, 0]
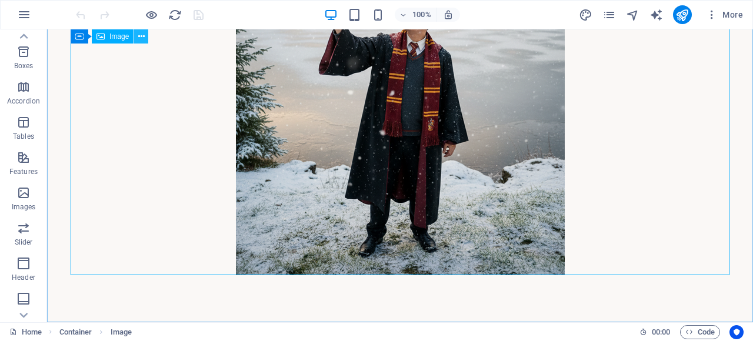
click at [139, 38] on icon at bounding box center [141, 37] width 6 height 12
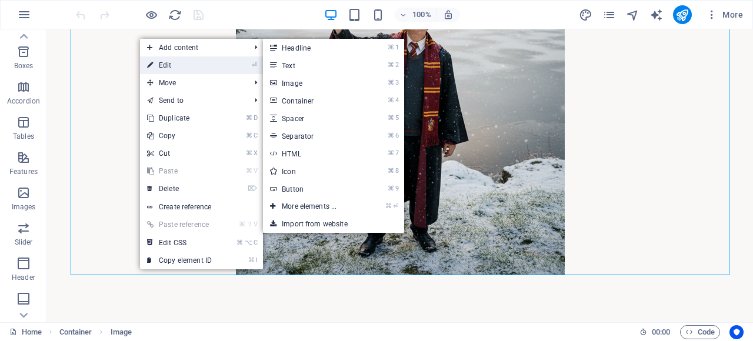
click at [169, 62] on link "⏎ Edit" at bounding box center [179, 65] width 79 height 18
select select "px"
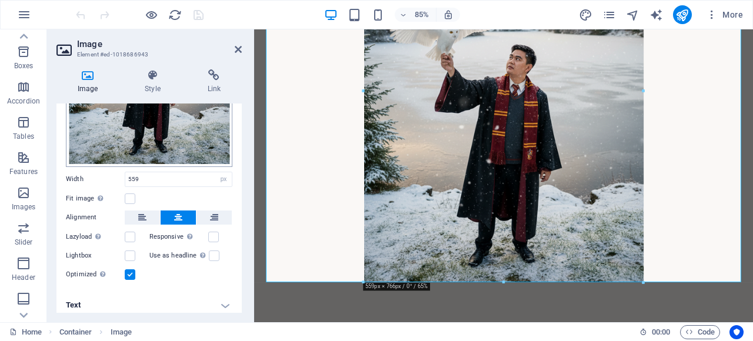
scroll to position [196, 0]
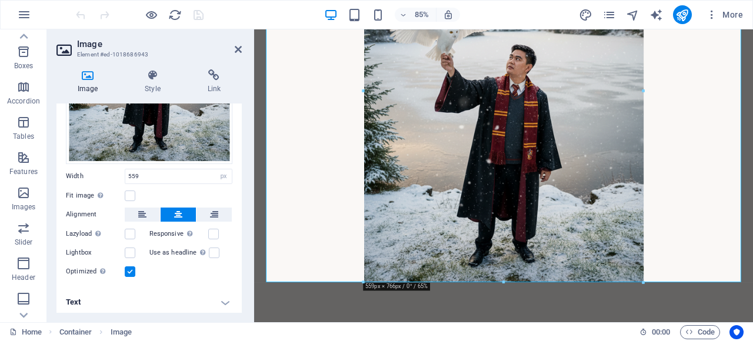
click at [219, 295] on h4 "Text" at bounding box center [148, 302] width 185 height 28
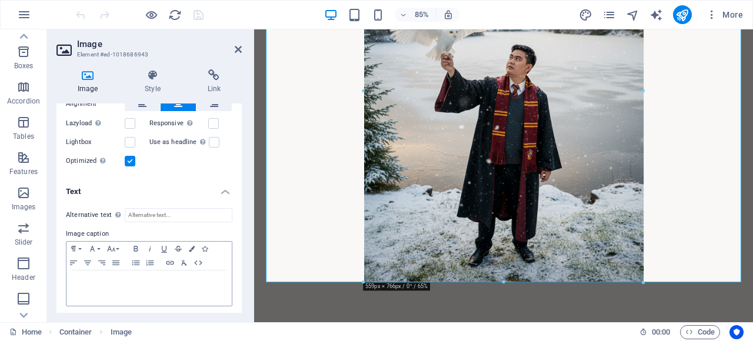
scroll to position [0, 0]
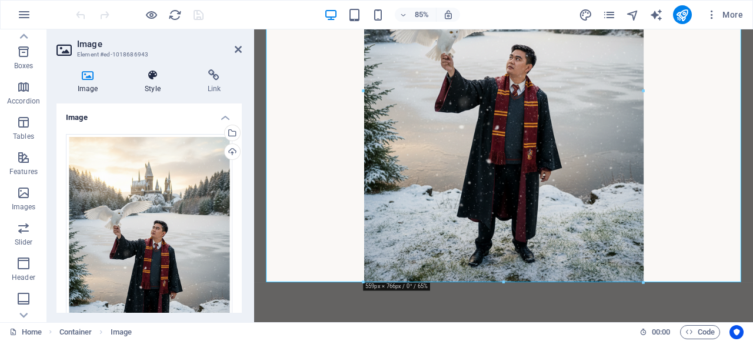
click at [152, 74] on icon at bounding box center [153, 75] width 58 height 12
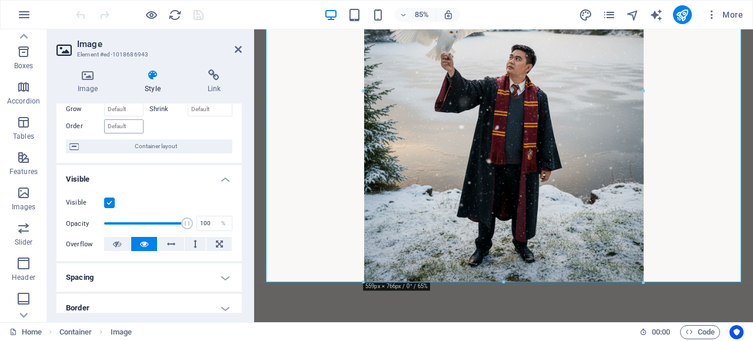
scroll to position [73, 0]
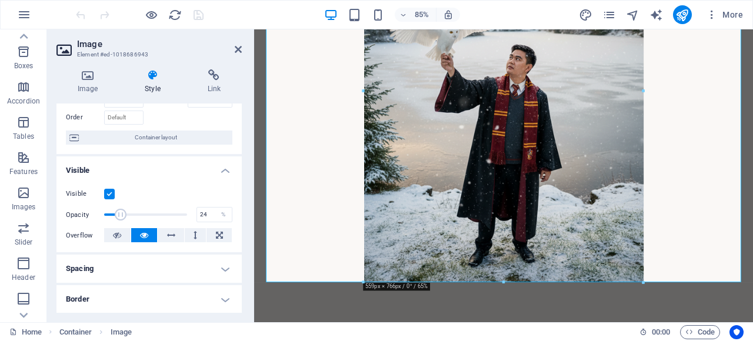
drag, startPoint x: 179, startPoint y: 214, endPoint x: 123, endPoint y: 213, distance: 56.5
click at [123, 213] on span at bounding box center [121, 215] width 12 height 12
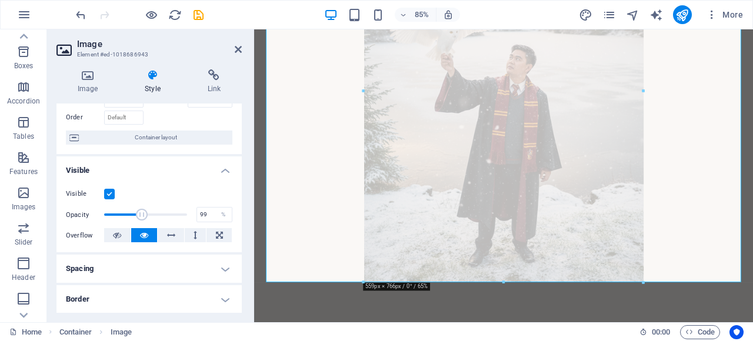
type input "100"
drag, startPoint x: 124, startPoint y: 213, endPoint x: 207, endPoint y: 215, distance: 83.6
click at [207, 215] on div "Opacity 100 %" at bounding box center [149, 215] width 166 height 18
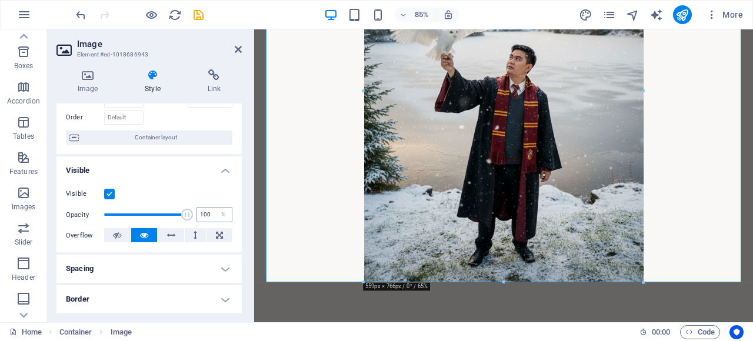
scroll to position [113, 0]
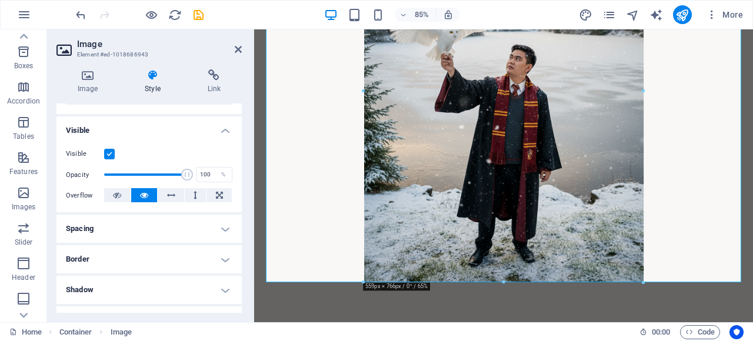
click at [196, 259] on h4 "Border" at bounding box center [148, 259] width 185 height 28
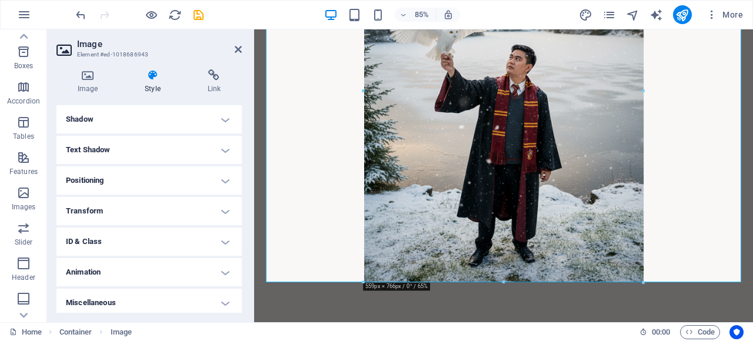
scroll to position [335, 0]
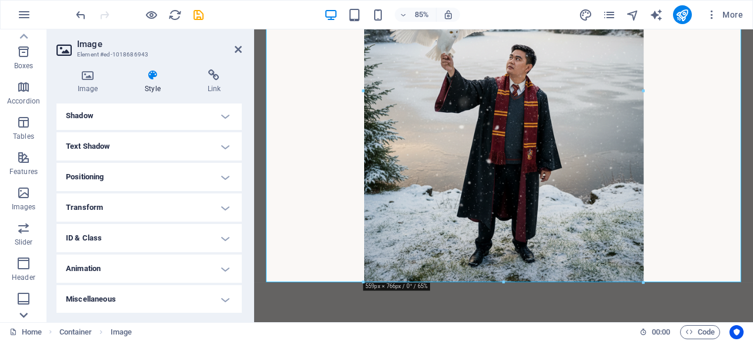
click at [22, 315] on icon at bounding box center [23, 315] width 8 height 5
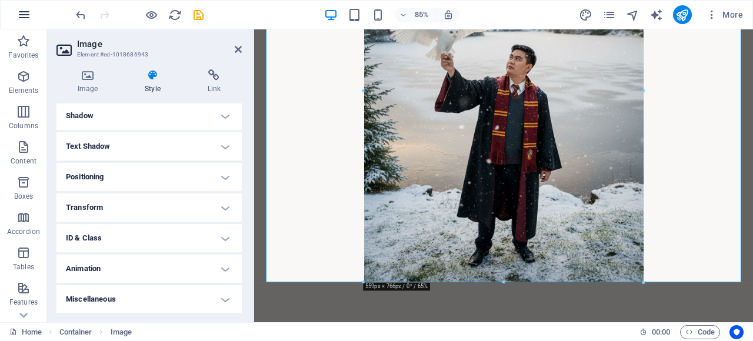
click at [24, 8] on icon "button" at bounding box center [24, 15] width 14 height 14
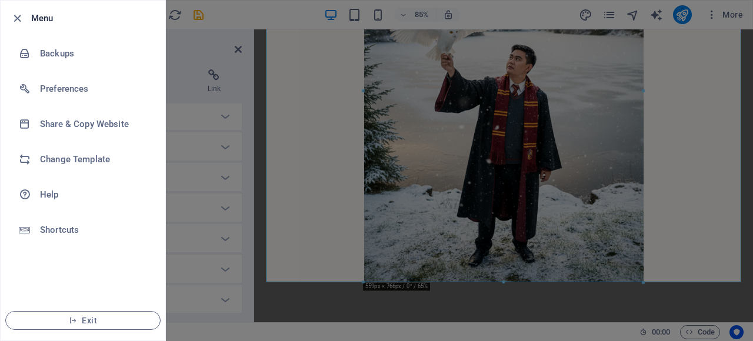
click at [337, 106] on div at bounding box center [376, 170] width 753 height 341
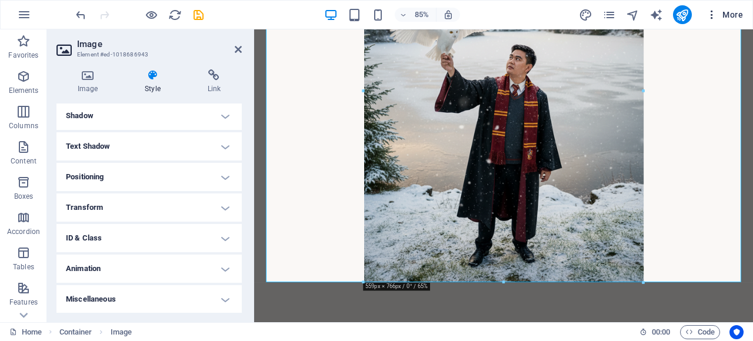
click at [714, 13] on icon "button" at bounding box center [712, 15] width 12 height 12
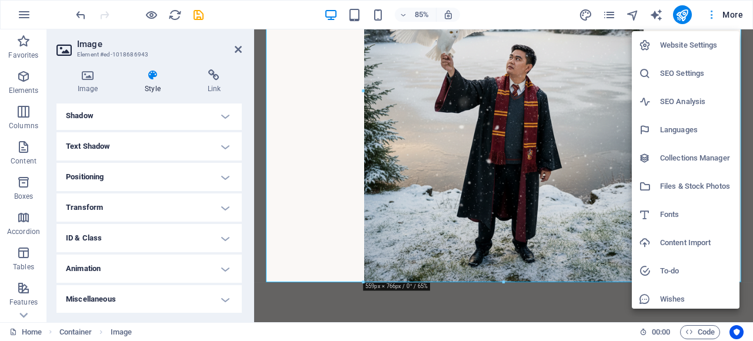
click at [714, 13] on div at bounding box center [376, 170] width 753 height 341
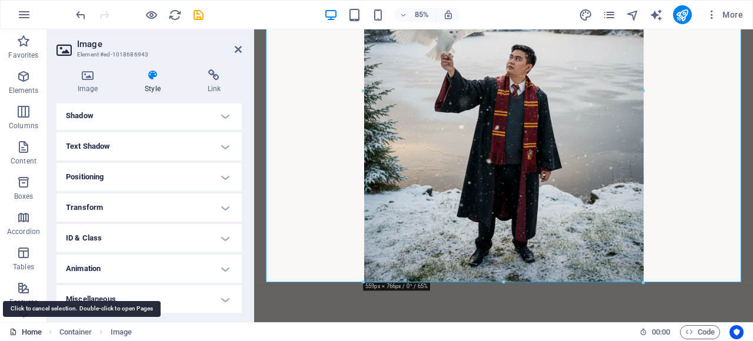
click at [22, 330] on link "Home" at bounding box center [25, 332] width 32 height 14
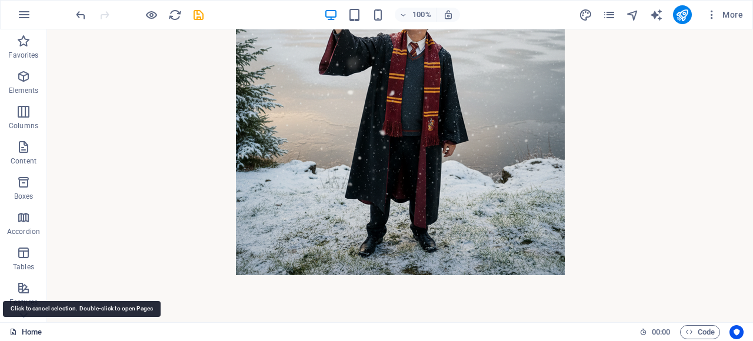
click at [22, 329] on link "Home" at bounding box center [25, 332] width 32 height 14
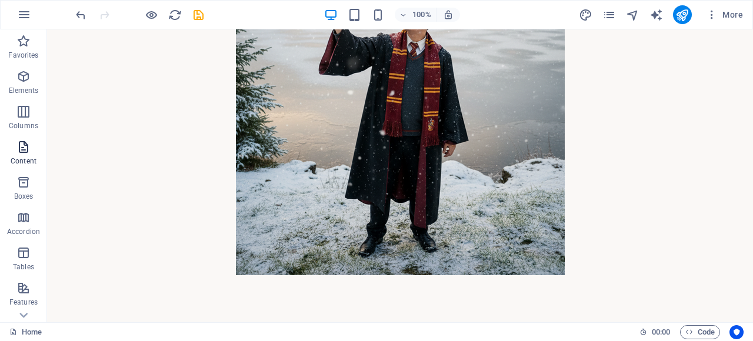
click at [26, 168] on span "Content" at bounding box center [23, 154] width 47 height 28
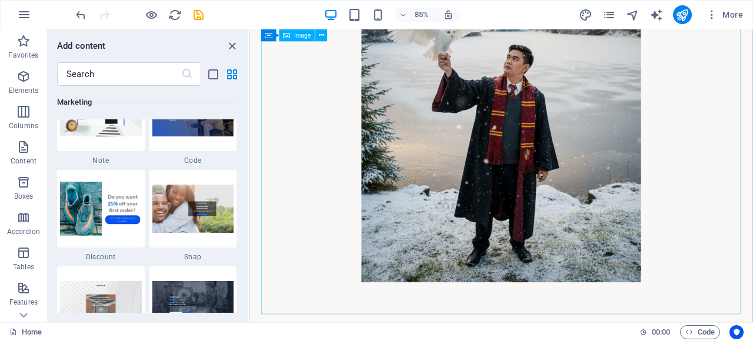
scroll to position [0, 0]
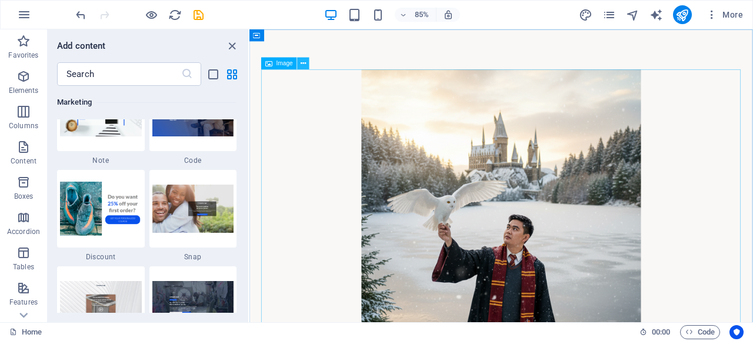
click at [305, 62] on icon at bounding box center [303, 63] width 5 height 11
click at [301, 62] on icon at bounding box center [303, 63] width 5 height 11
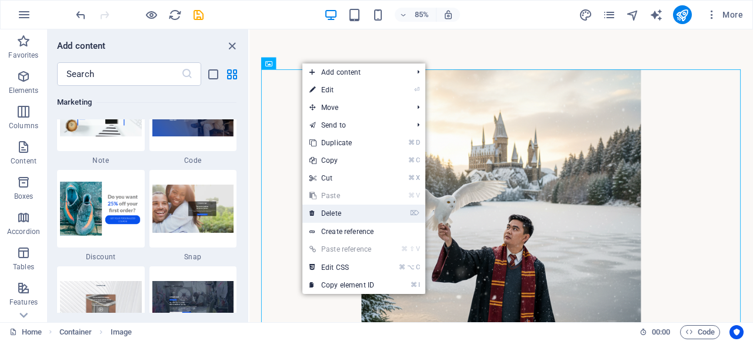
drag, startPoint x: 330, startPoint y: 211, endPoint x: 95, endPoint y: 213, distance: 235.3
click at [330, 211] on link "⌦ Delete" at bounding box center [341, 214] width 79 height 18
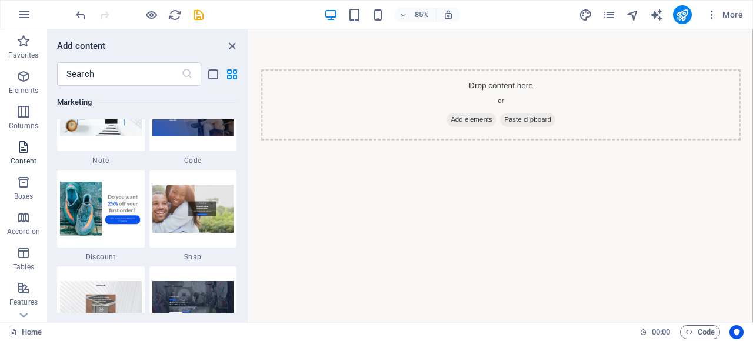
click at [22, 152] on icon "button" at bounding box center [23, 147] width 14 height 14
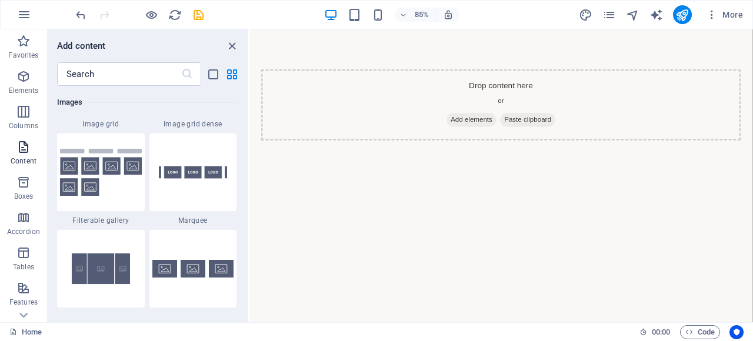
scroll to position [2059, 0]
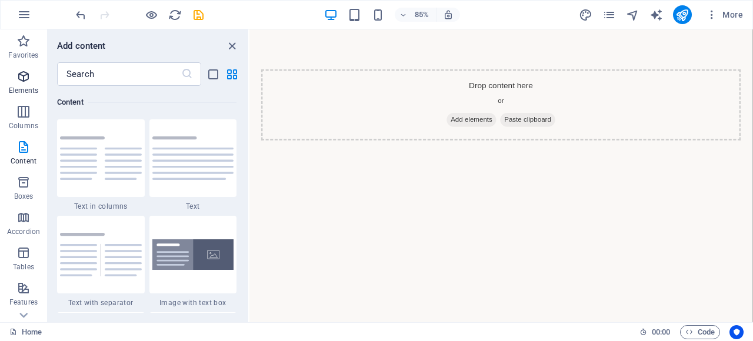
click at [21, 78] on icon "button" at bounding box center [23, 76] width 14 height 14
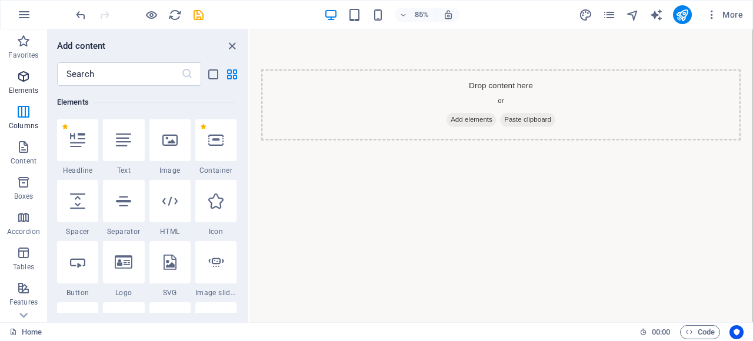
scroll to position [125, 0]
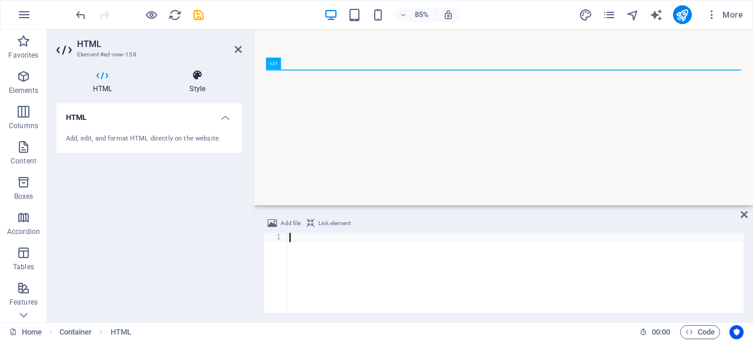
click at [192, 76] on icon at bounding box center [197, 75] width 89 height 12
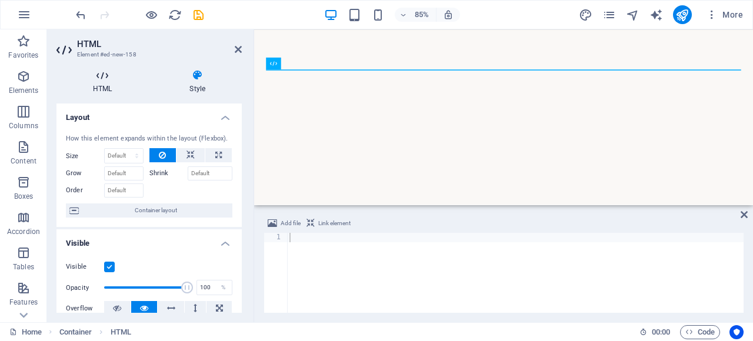
click at [109, 90] on h4 "HTML" at bounding box center [104, 81] width 96 height 25
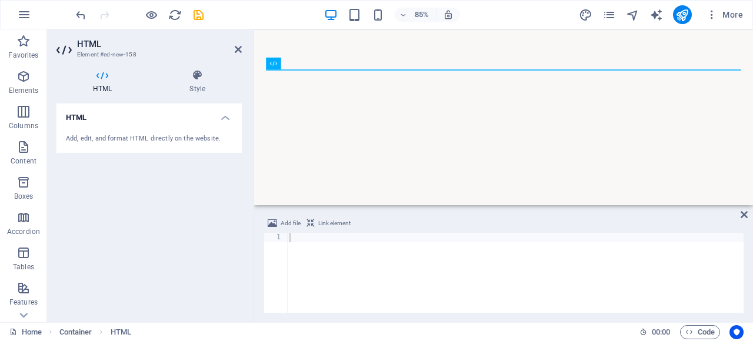
click at [518, 239] on div at bounding box center [515, 282] width 457 height 99
paste textarea
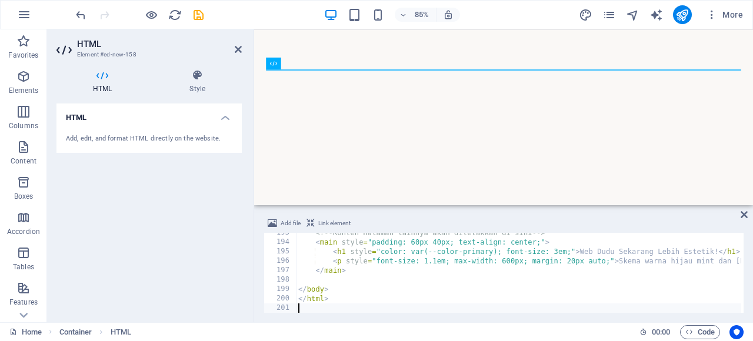
scroll to position [1814, 0]
click at [224, 174] on div "HTML Add, edit, and format HTML directly on the website." at bounding box center [148, 208] width 185 height 209
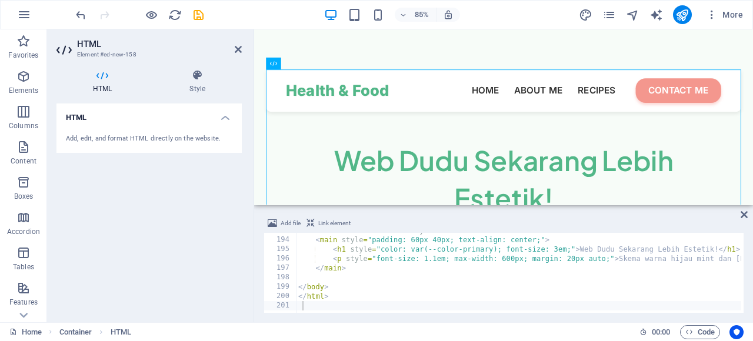
type textarea "<p style="font-size: 1.1em; max-width: 600px; margin: 20px auto;">Skema warna h…"
click at [521, 259] on div "<!-- Konten Halaman lainnya akan diletakkan di sini --> < main style = "padding…" at bounding box center [682, 274] width 773 height 96
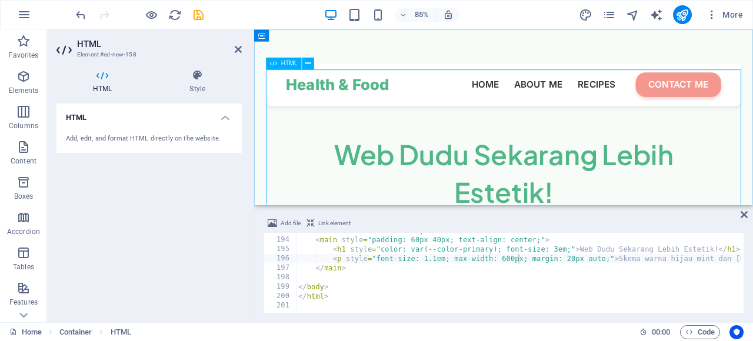
scroll to position [0, 0]
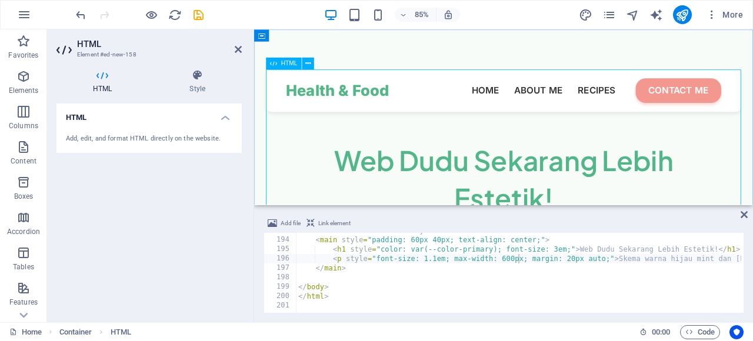
click at [342, 104] on div "Header Responsif Estetik Health & Food HOME ABOUT ME RECIPES CONTACT ME Web Dud…" at bounding box center [547, 211] width 559 height 270
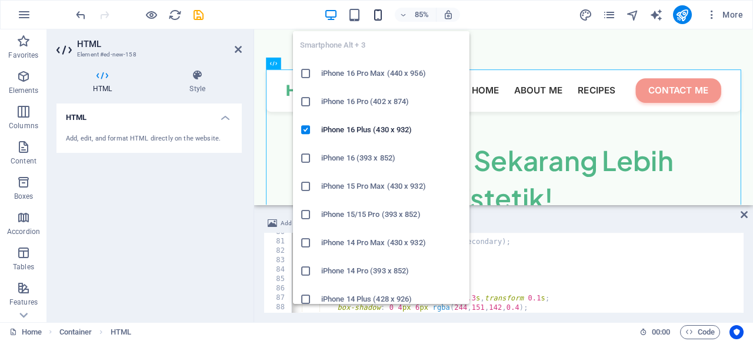
click at [383, 16] on icon "button" at bounding box center [378, 15] width 14 height 14
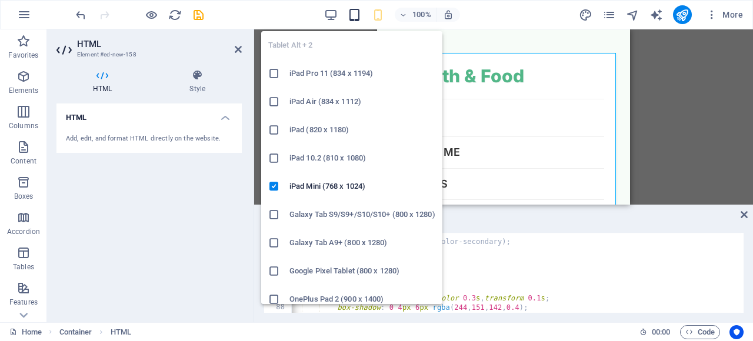
click at [352, 15] on icon "button" at bounding box center [355, 15] width 14 height 14
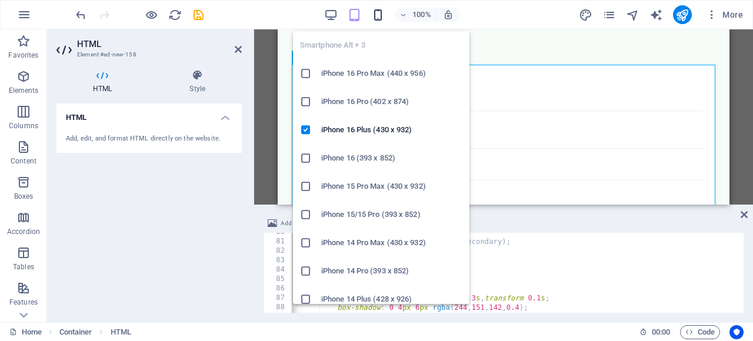
click at [377, 15] on icon "button" at bounding box center [378, 15] width 14 height 14
